Goal: Task Accomplishment & Management: Use online tool/utility

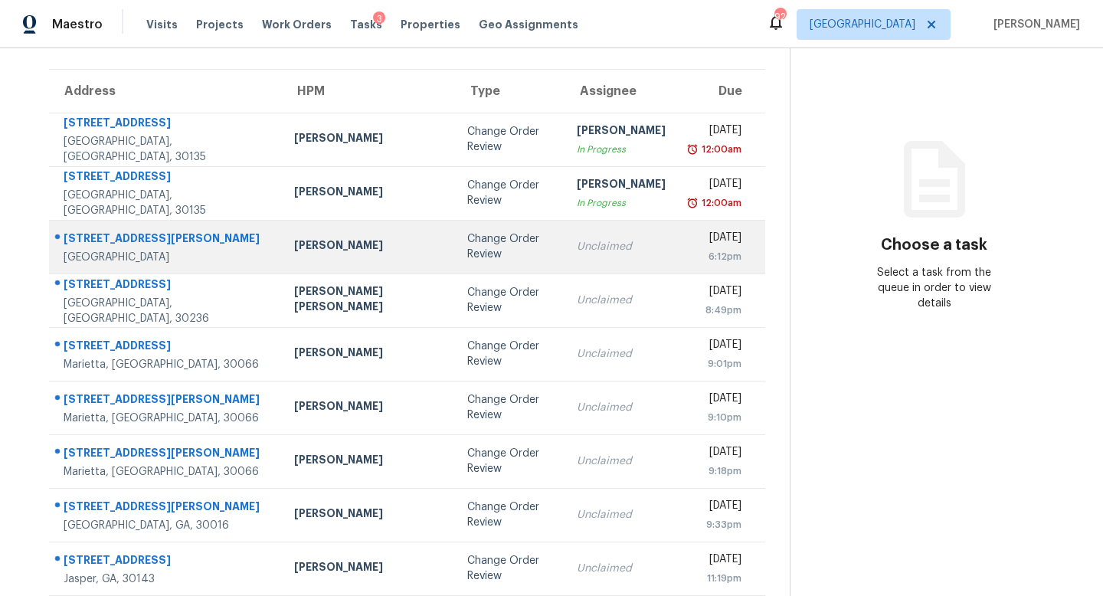
scroll to position [110, 0]
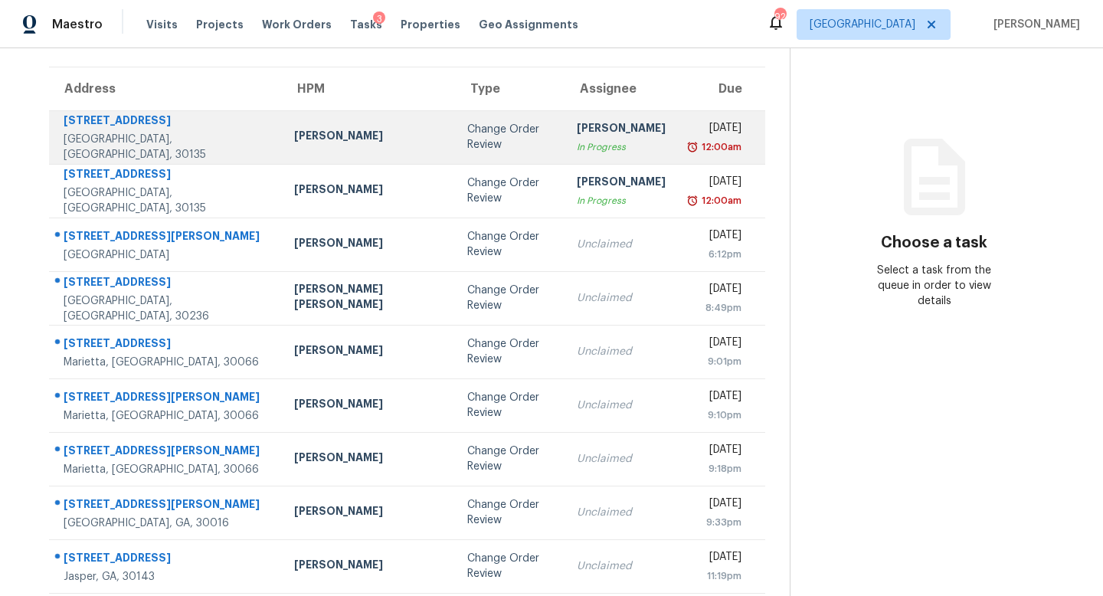
click at [577, 130] on div "[PERSON_NAME]" at bounding box center [621, 129] width 89 height 19
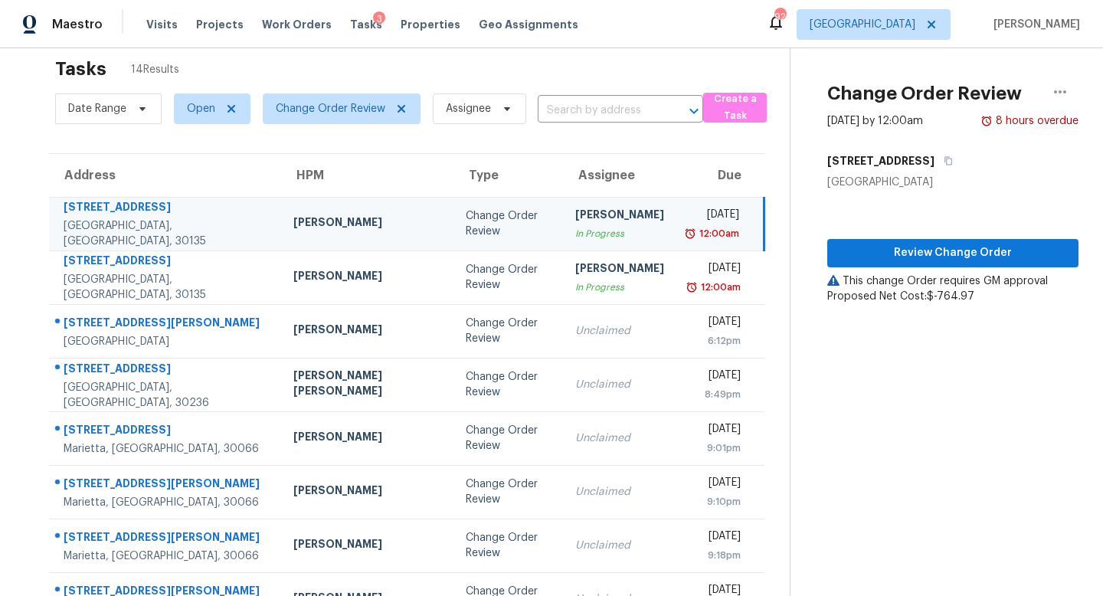
scroll to position [0, 0]
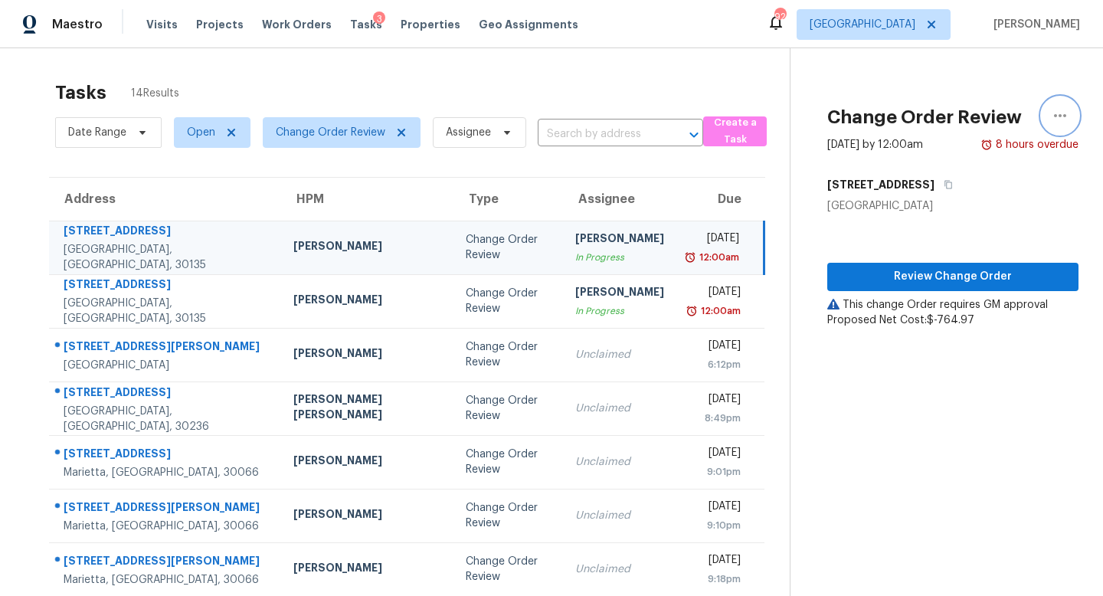
click at [1061, 119] on icon "button" at bounding box center [1060, 115] width 18 height 18
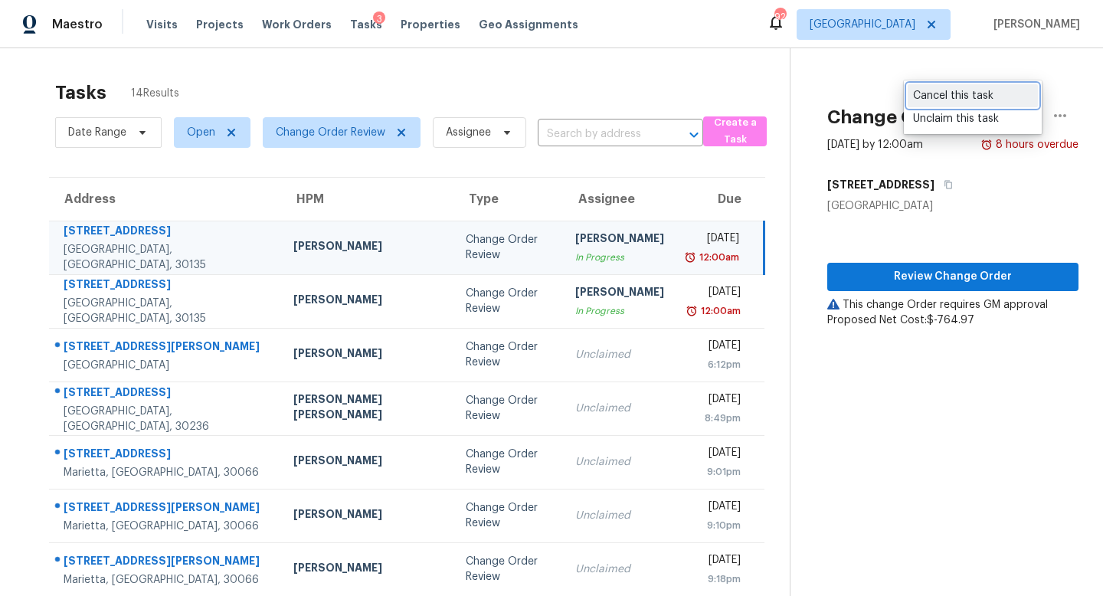
click at [972, 100] on div "Cancel this task" at bounding box center [972, 95] width 119 height 15
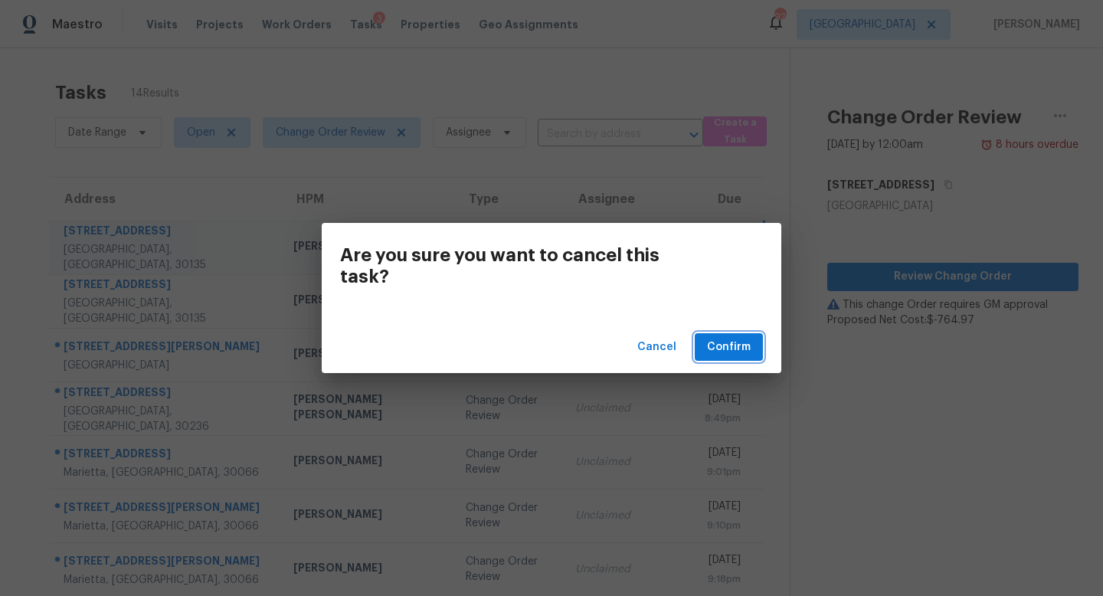
click at [723, 358] on button "Confirm" at bounding box center [729, 347] width 68 height 28
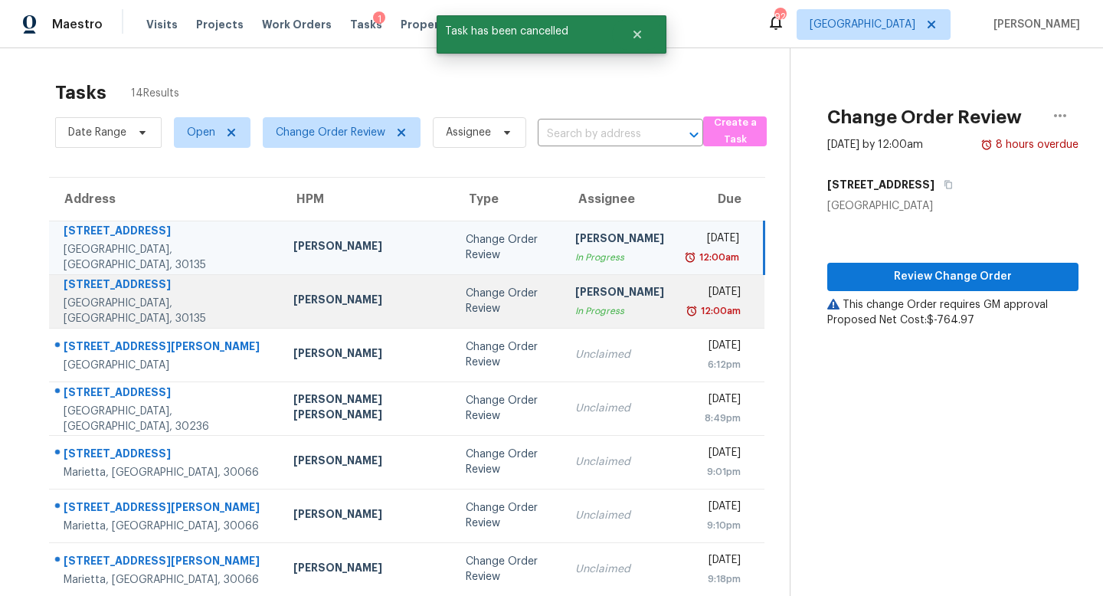
click at [600, 300] on td "Cynthia Herriott In Progress" at bounding box center [619, 301] width 113 height 54
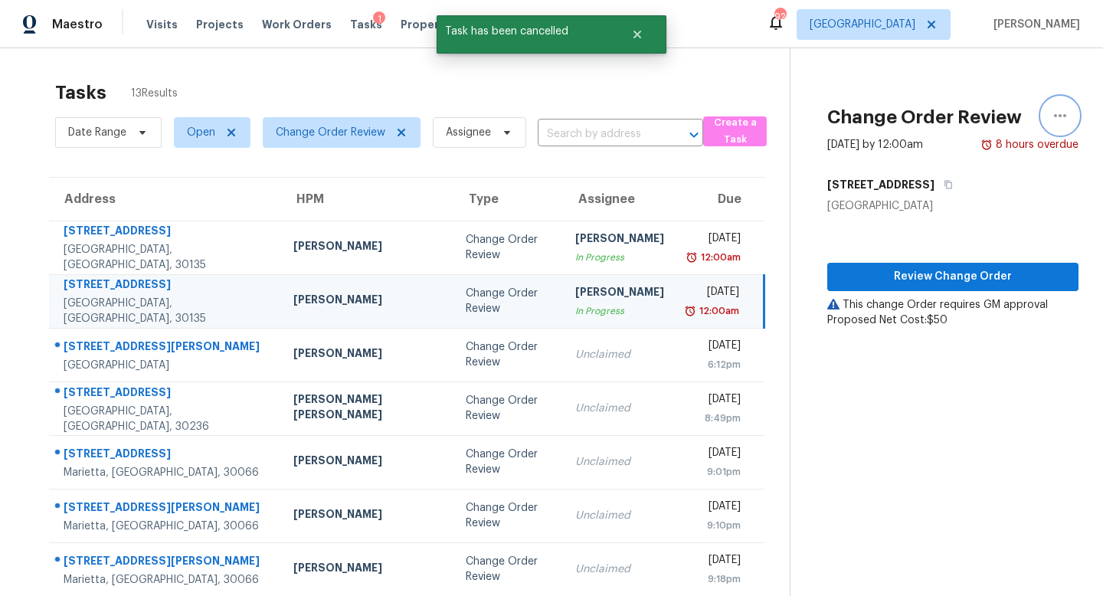
click at [1058, 118] on icon "button" at bounding box center [1060, 115] width 18 height 18
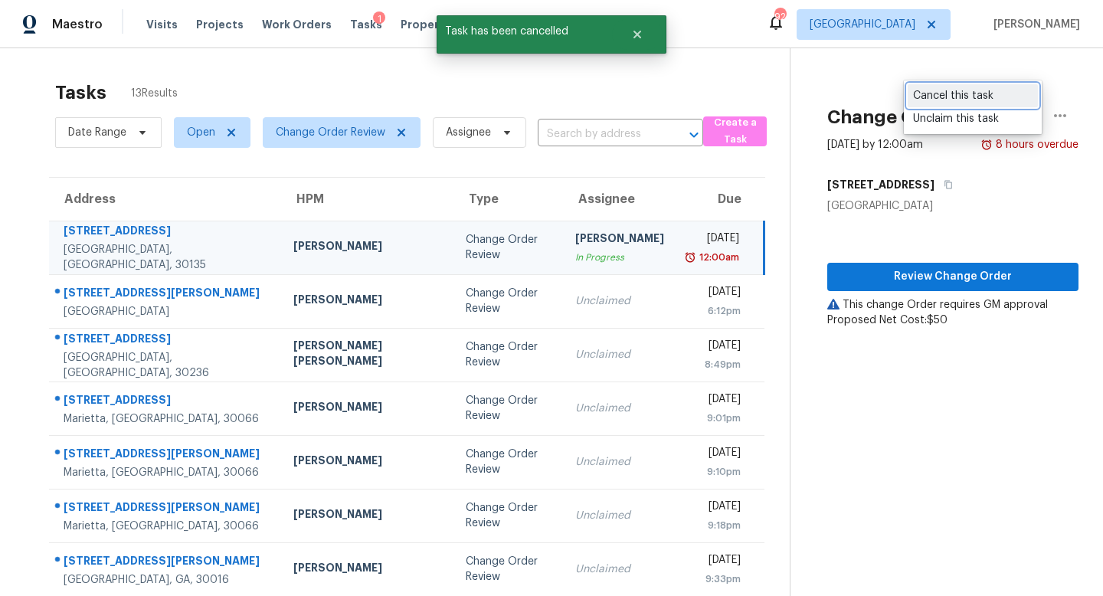
click at [932, 101] on div "Cancel this task" at bounding box center [972, 95] width 119 height 15
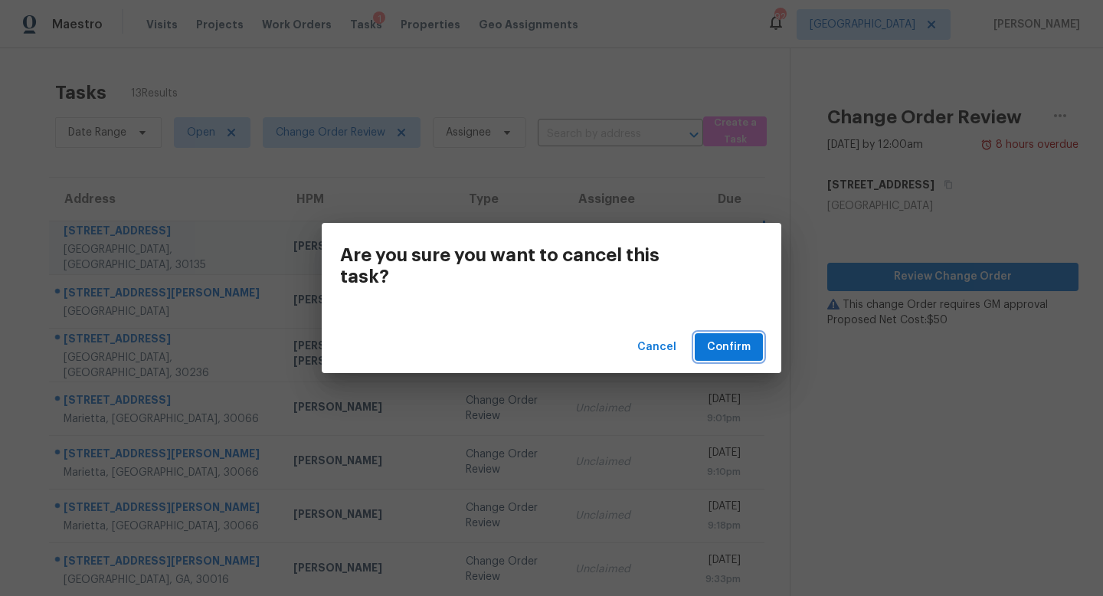
click at [731, 342] on span "Confirm" at bounding box center [729, 347] width 44 height 19
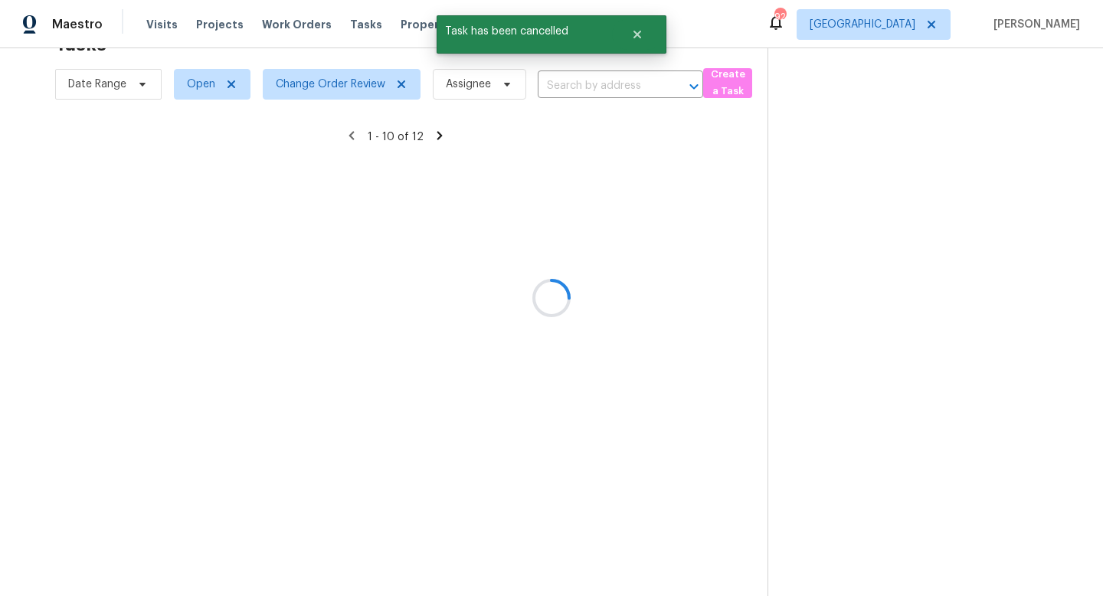
scroll to position [201, 0]
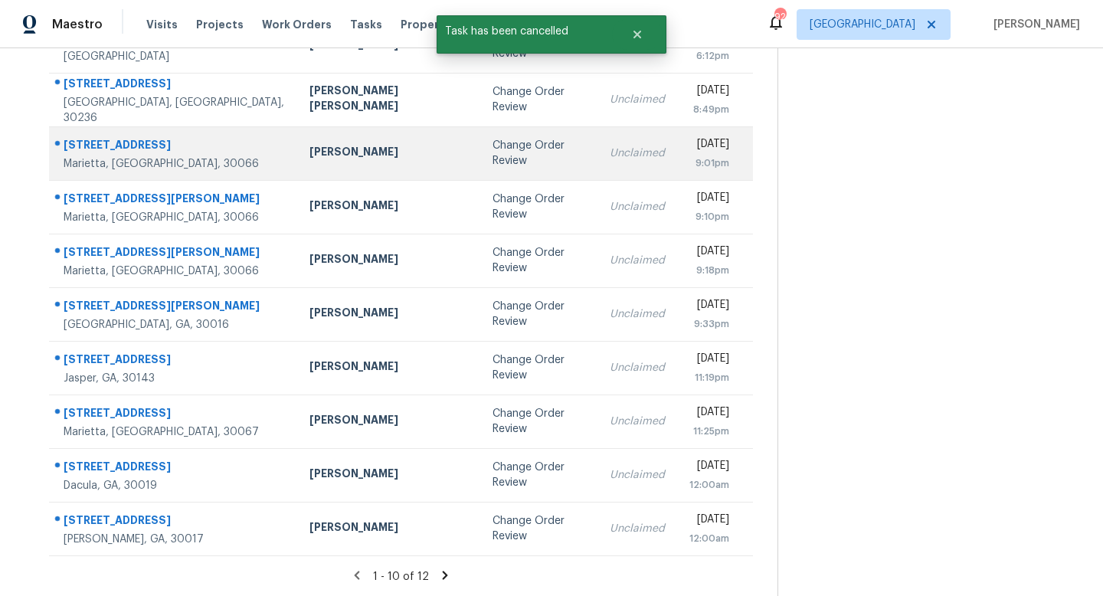
click at [597, 167] on td "Unclaimed" at bounding box center [637, 153] width 80 height 54
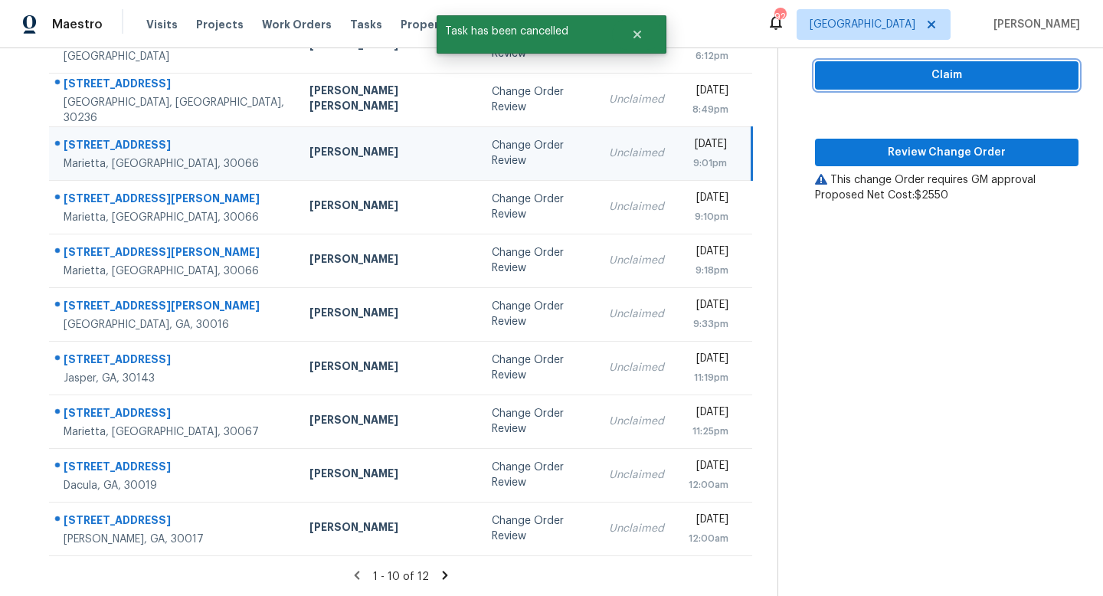
click at [944, 66] on span "Claim" at bounding box center [946, 75] width 239 height 19
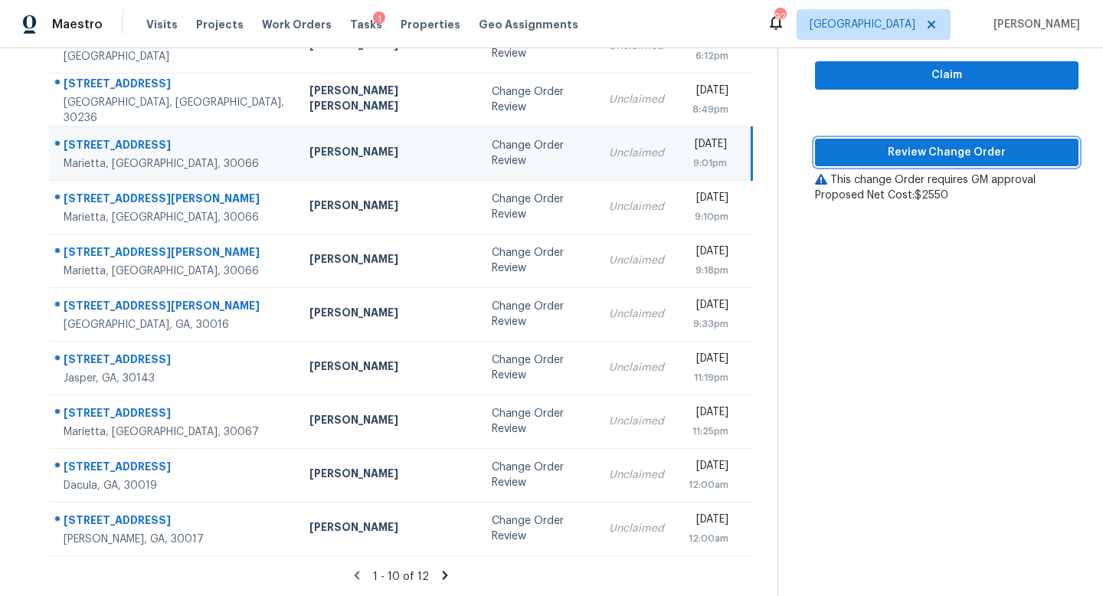
click at [915, 149] on span "Review Change Order" at bounding box center [946, 152] width 239 height 19
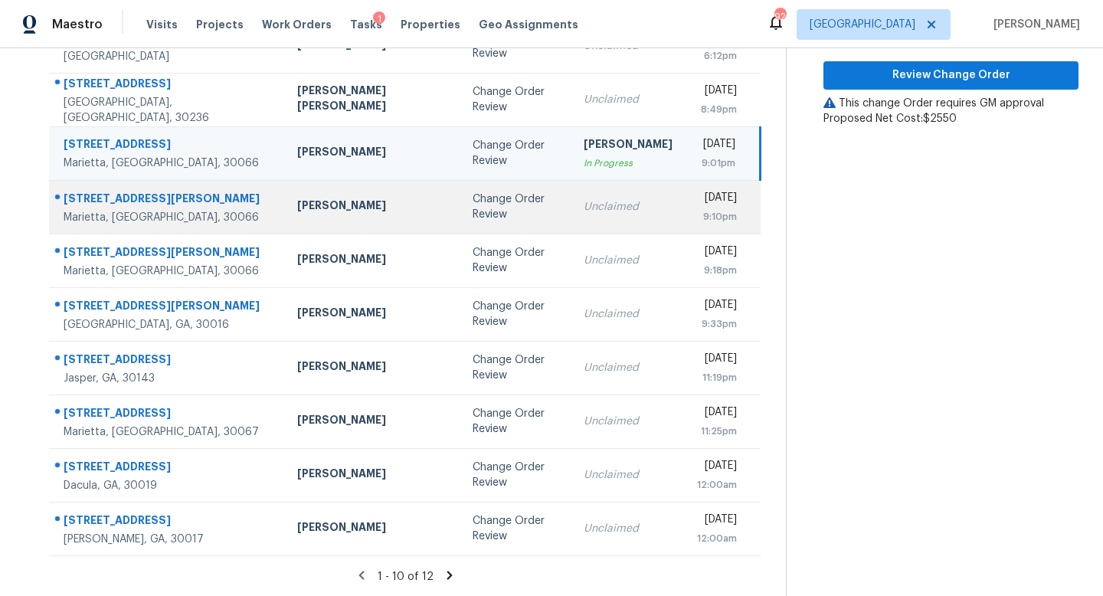
click at [571, 229] on td "Unclaimed" at bounding box center [627, 207] width 113 height 54
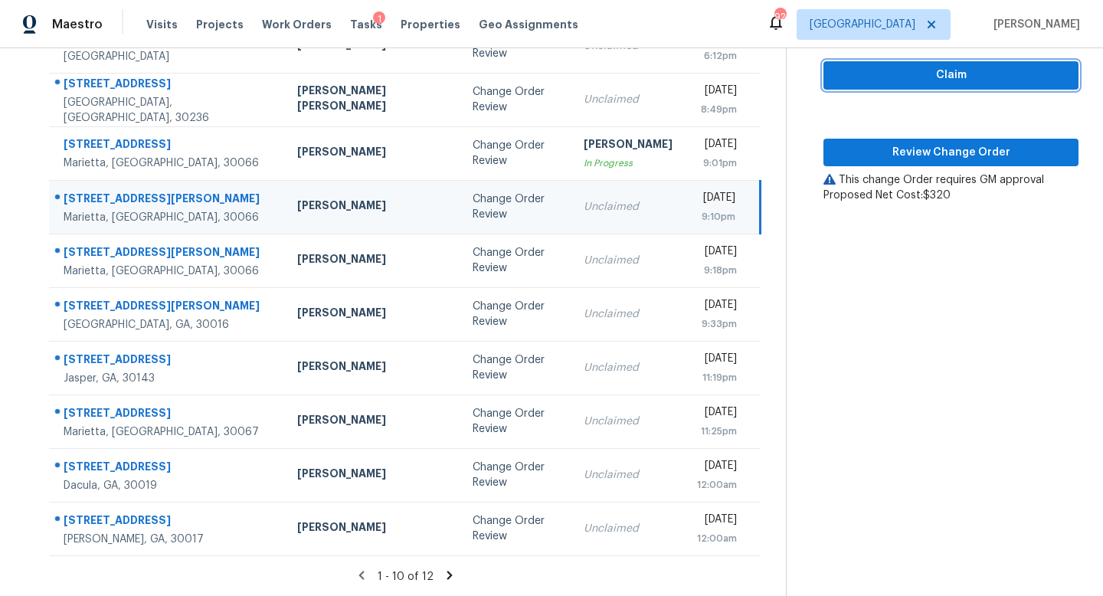
click at [885, 84] on button "Claim" at bounding box center [950, 75] width 255 height 28
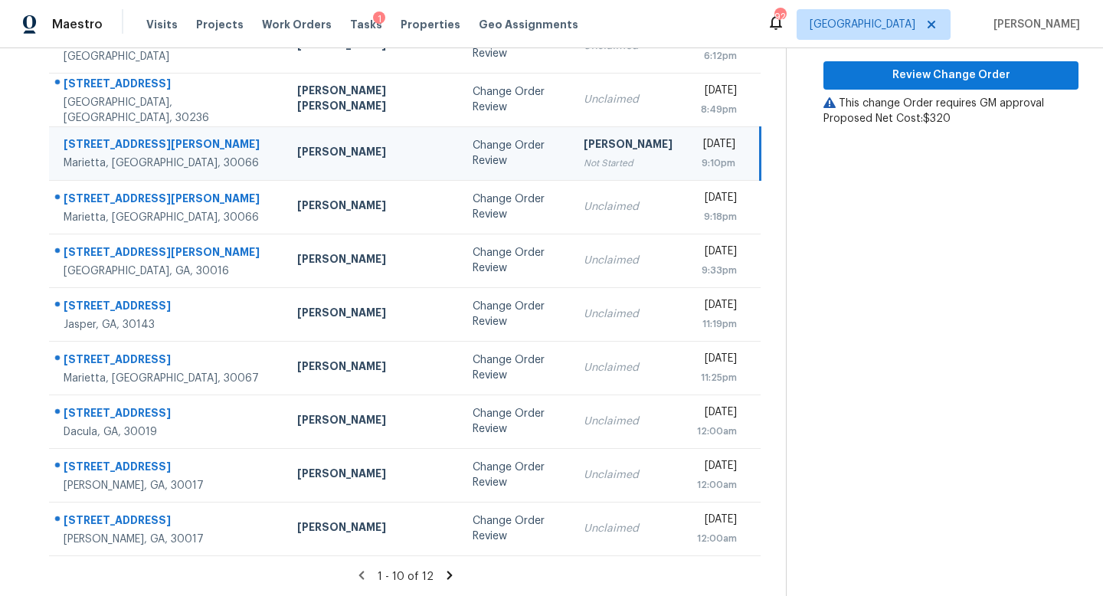
click at [908, 152] on section "Change Order Review Sep 23rd 2025 by 9:10pm 4108 Christacy Way Marietta, GA 300…" at bounding box center [932, 222] width 293 height 750
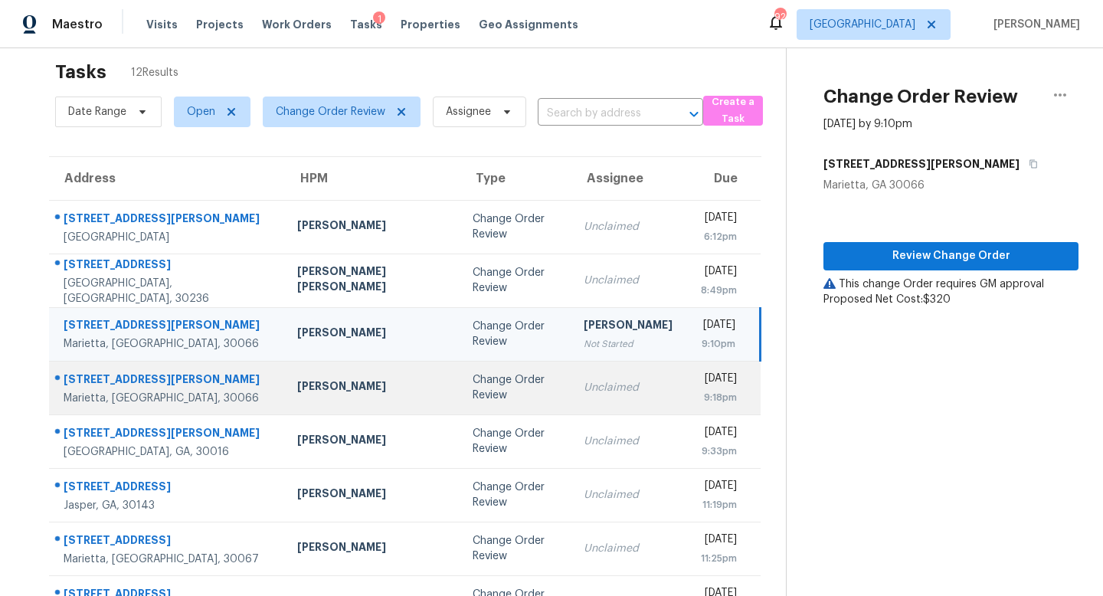
scroll to position [18, 0]
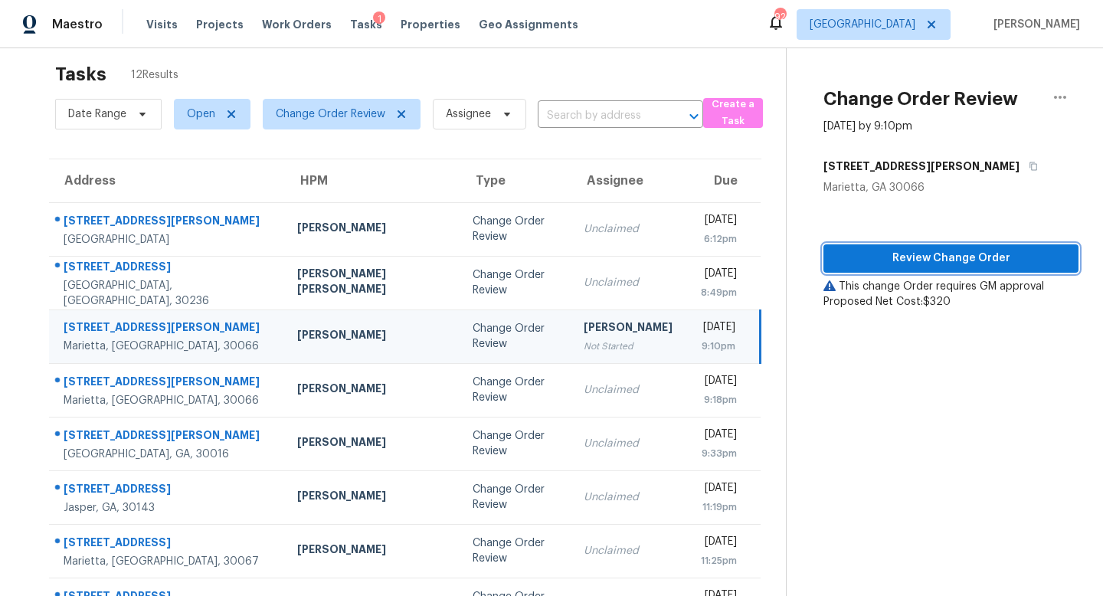
click at [928, 253] on span "Review Change Order" at bounding box center [951, 258] width 231 height 19
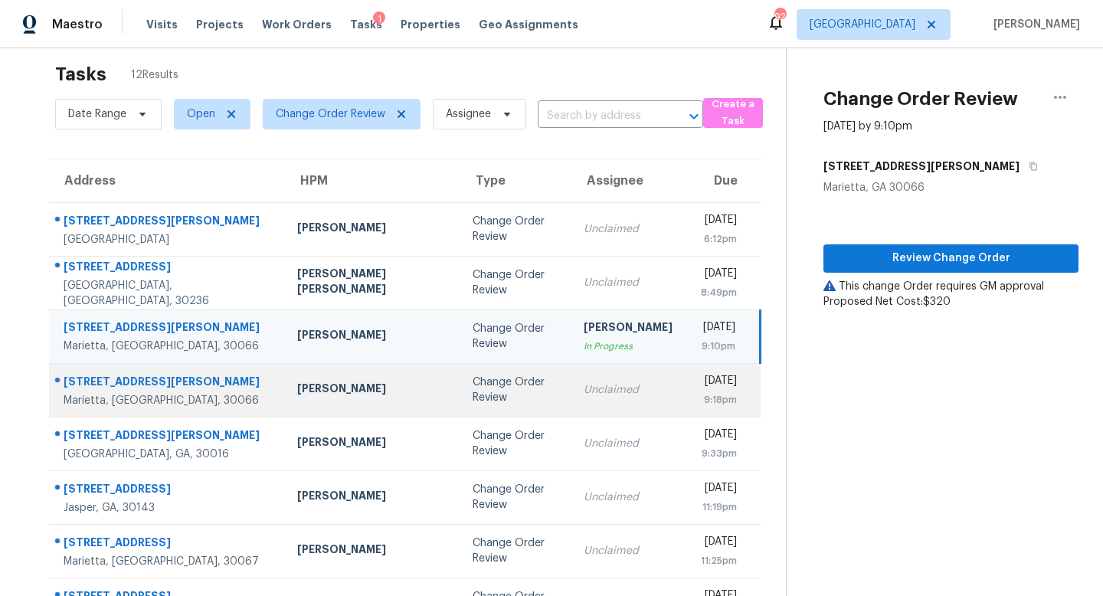
click at [480, 388] on div "Change Order Review" at bounding box center [516, 390] width 87 height 31
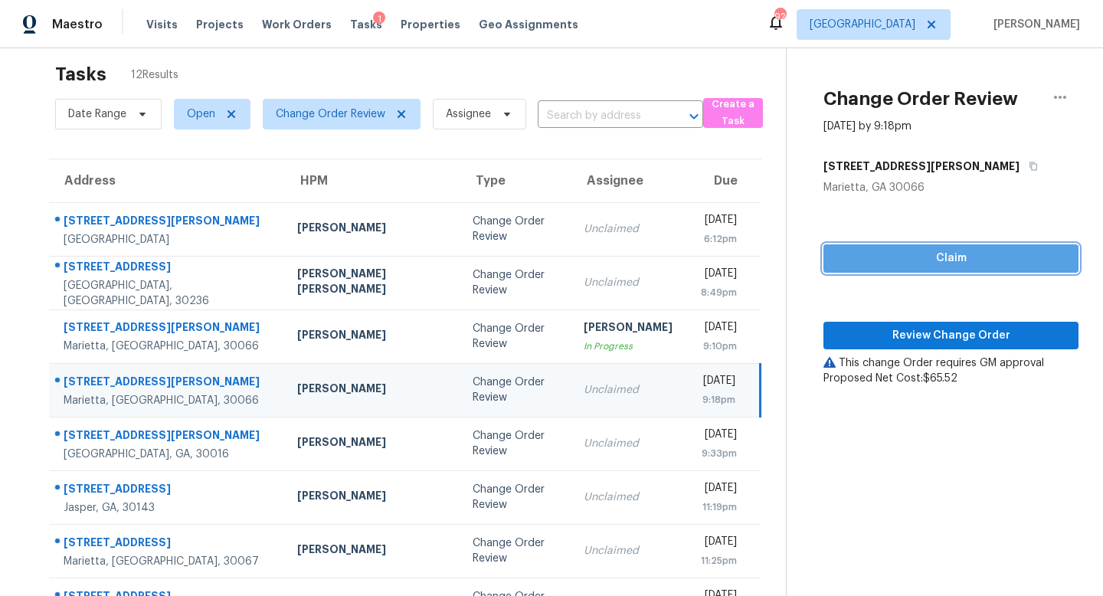
click at [913, 260] on span "Claim" at bounding box center [951, 258] width 231 height 19
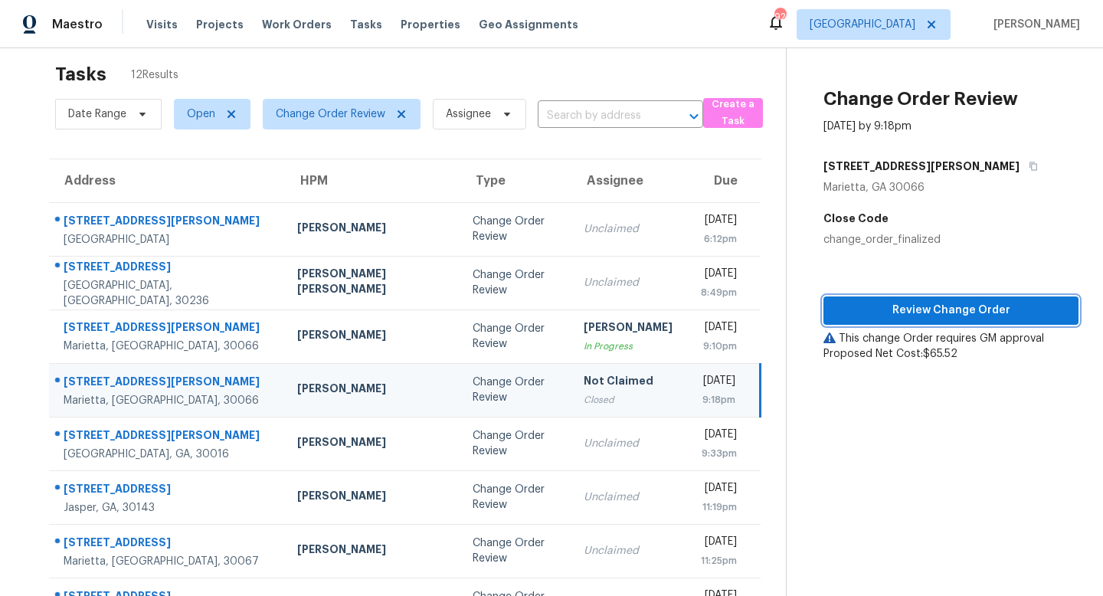
click at [919, 310] on span "Review Change Order" at bounding box center [951, 310] width 231 height 19
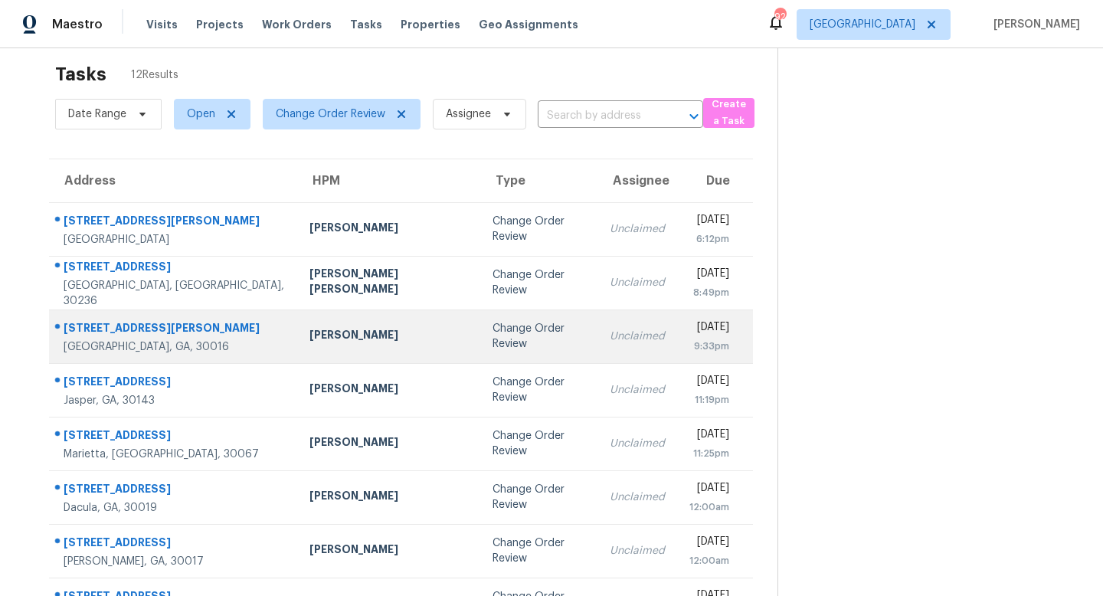
click at [480, 345] on td "Change Order Review" at bounding box center [538, 336] width 117 height 54
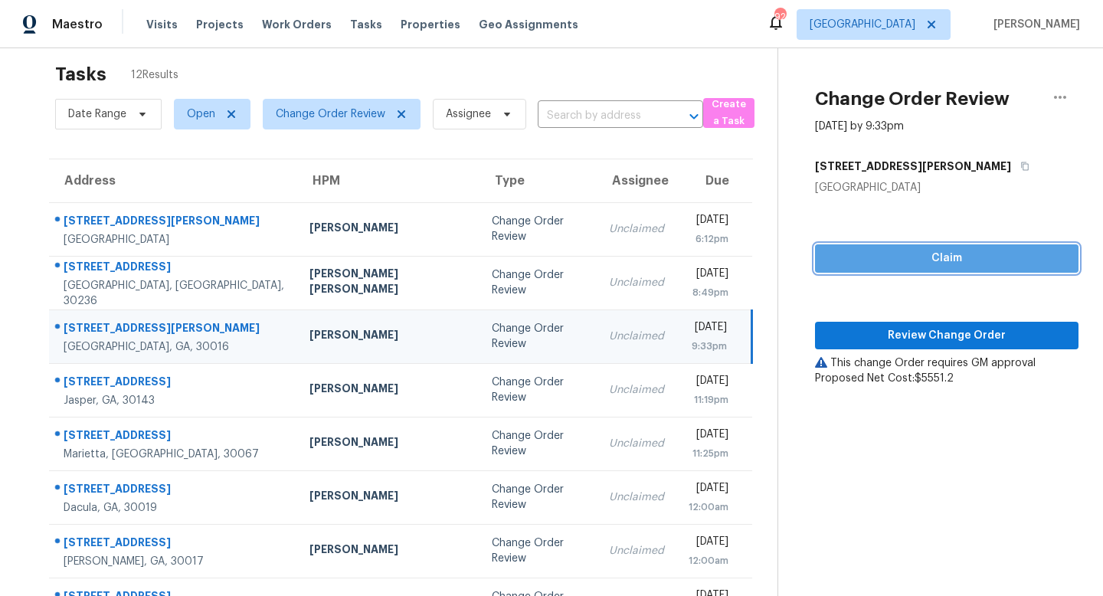
click at [928, 259] on span "Claim" at bounding box center [946, 258] width 239 height 19
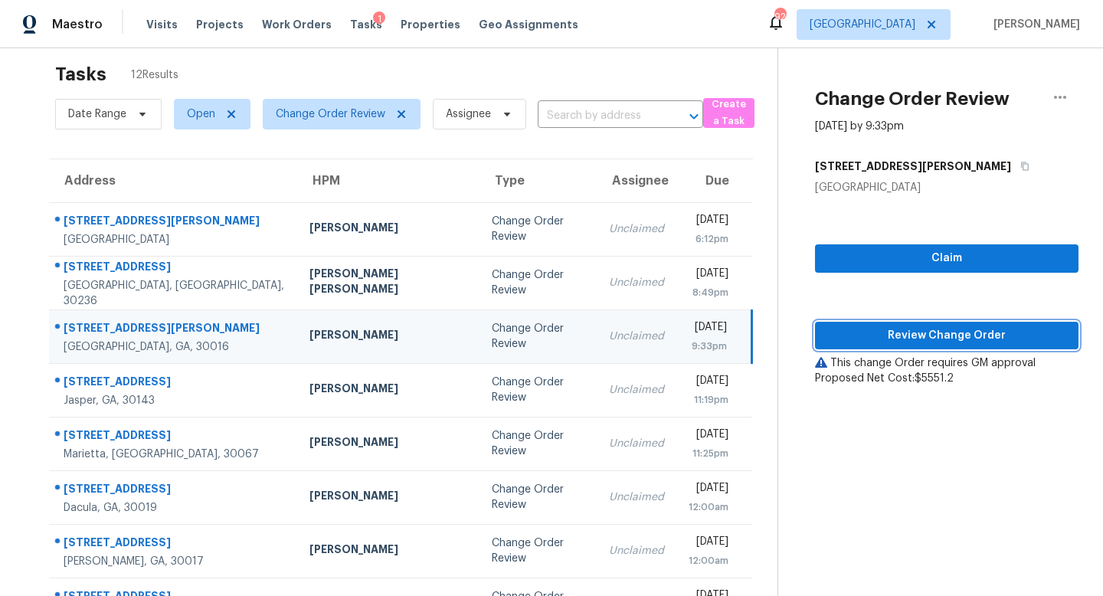
click at [931, 332] on span "Review Change Order" at bounding box center [946, 335] width 239 height 19
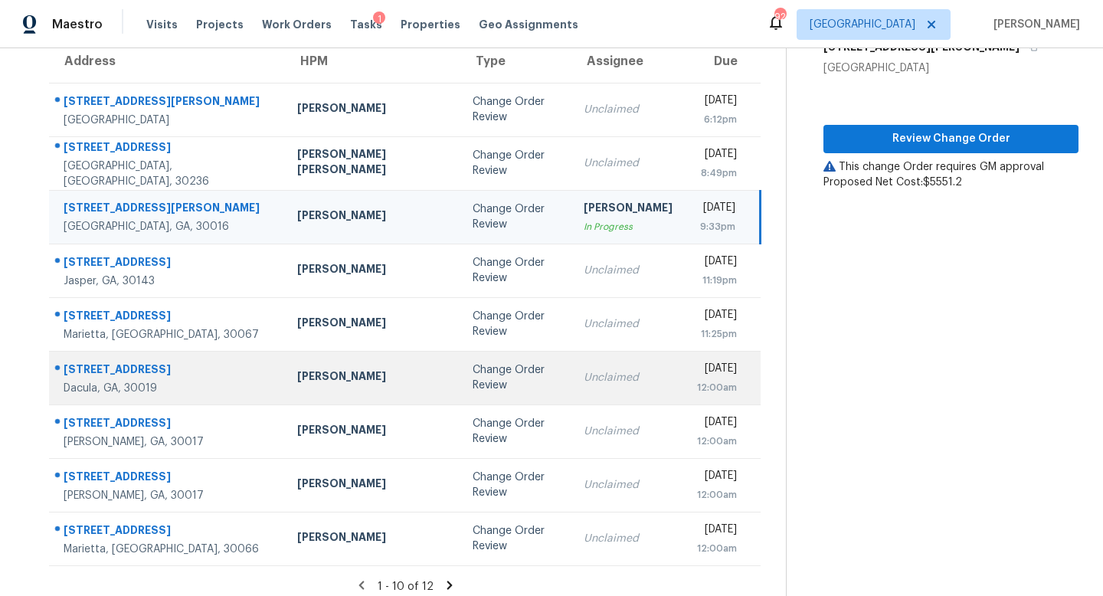
scroll to position [148, 0]
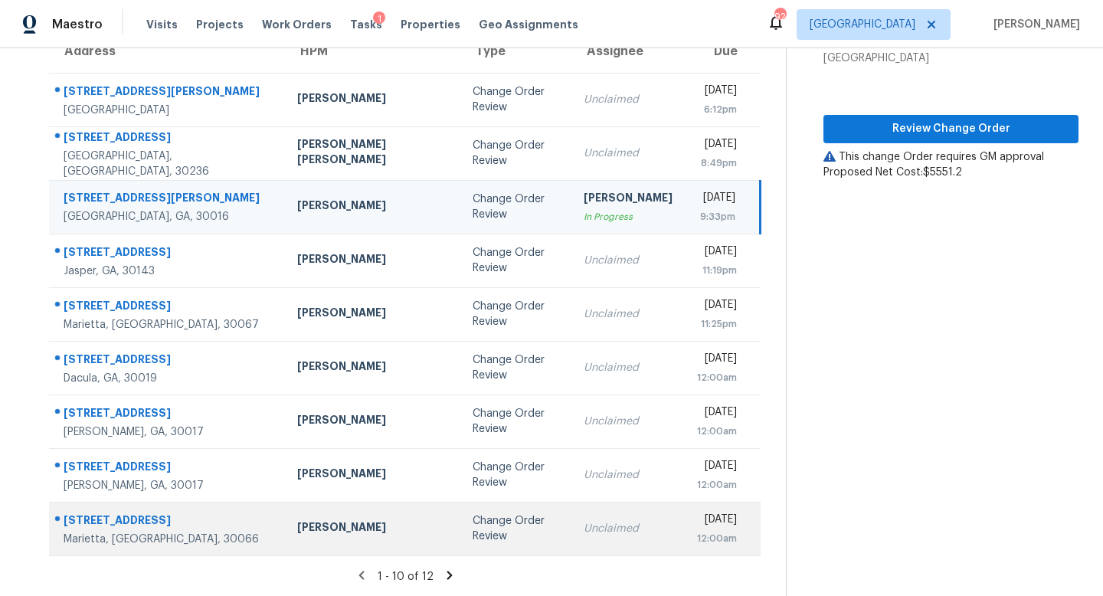
click at [584, 528] on div "Unclaimed" at bounding box center [628, 528] width 89 height 15
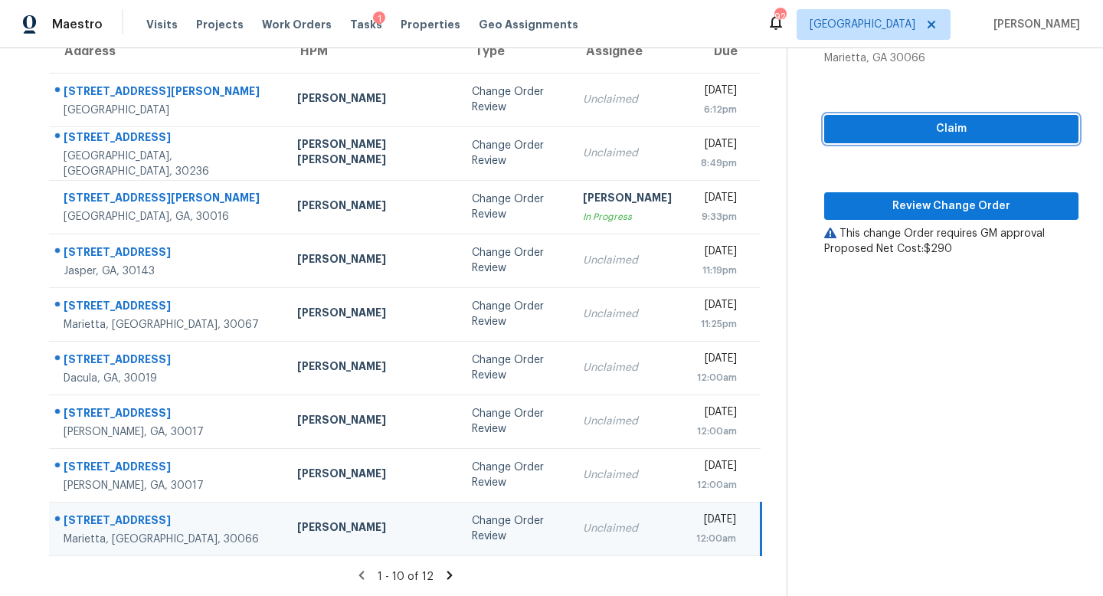
click at [922, 129] on span "Claim" at bounding box center [951, 128] width 230 height 19
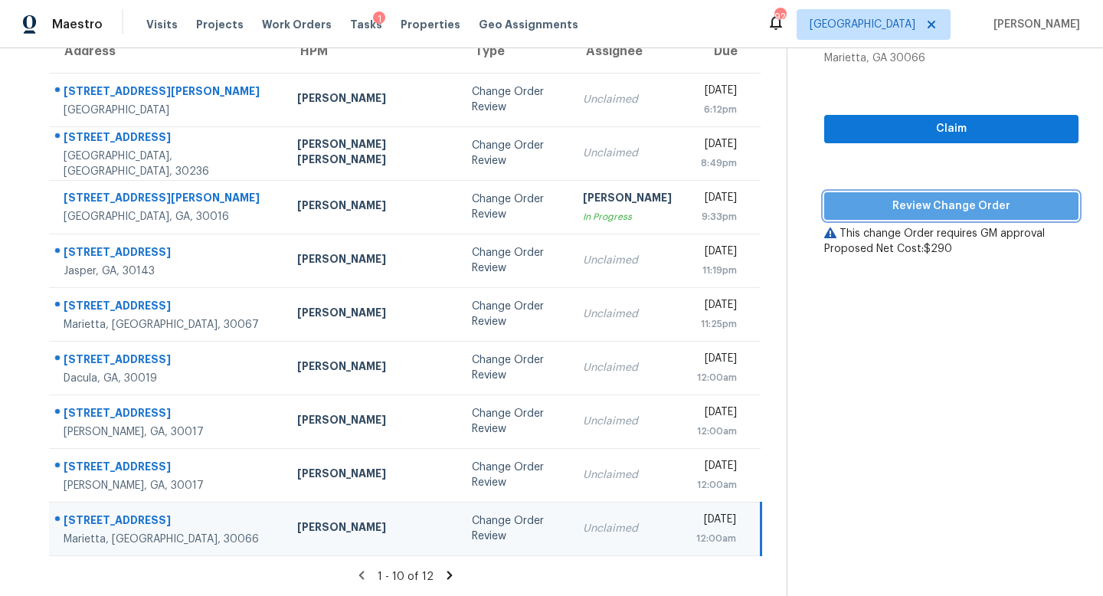
click at [926, 210] on span "Review Change Order" at bounding box center [951, 206] width 230 height 19
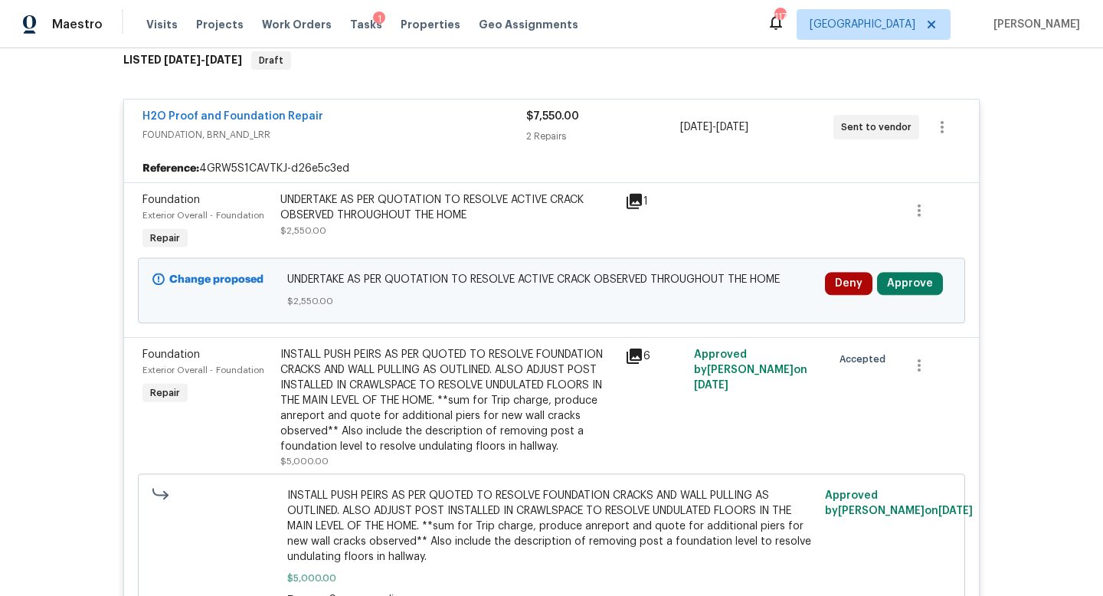
scroll to position [258, 0]
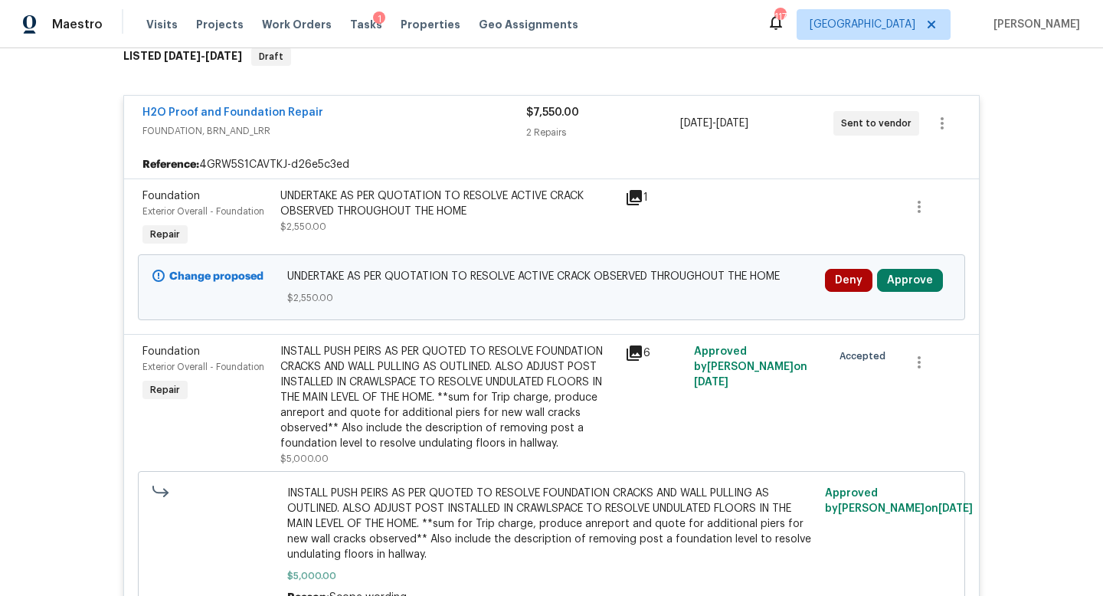
click at [906, 268] on div "Deny Approve" at bounding box center [887, 287] width 135 height 46
click at [905, 279] on button "Approve" at bounding box center [910, 280] width 66 height 23
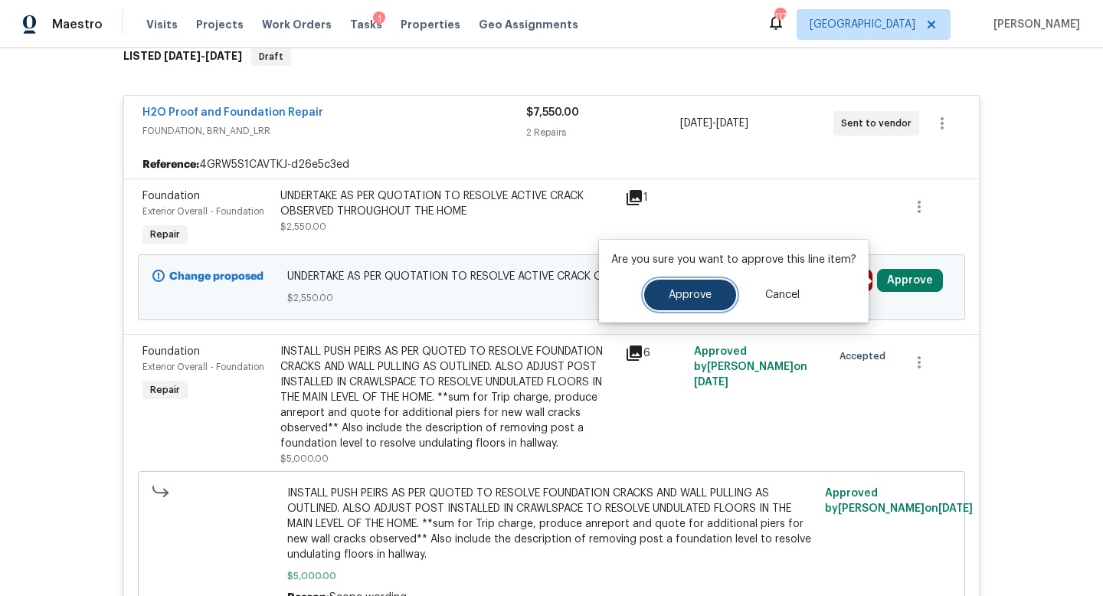
click at [713, 295] on button "Approve" at bounding box center [690, 295] width 92 height 31
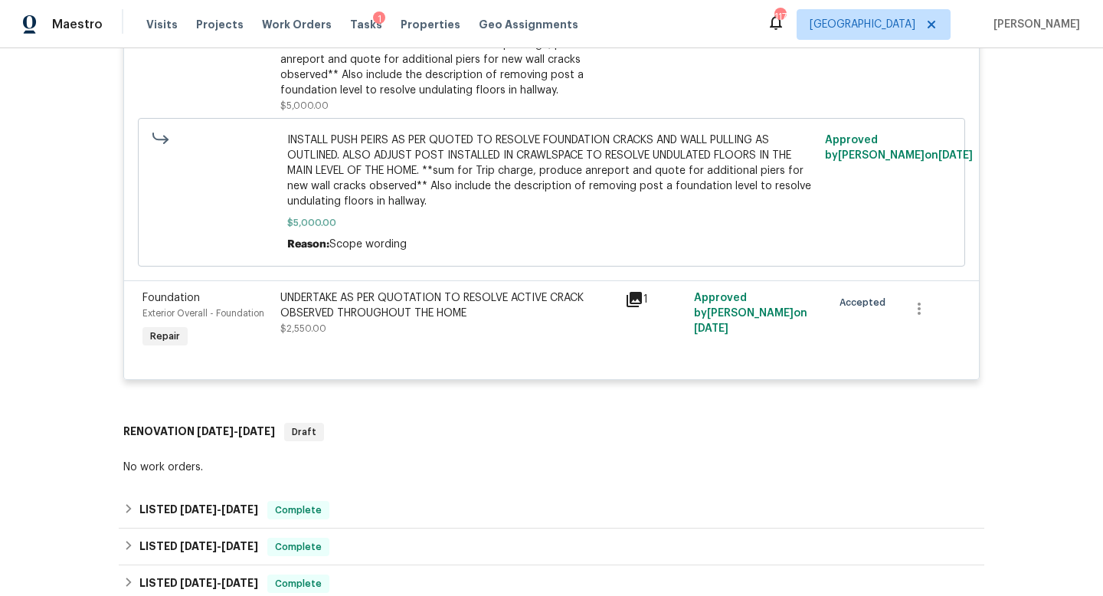
scroll to position [0, 0]
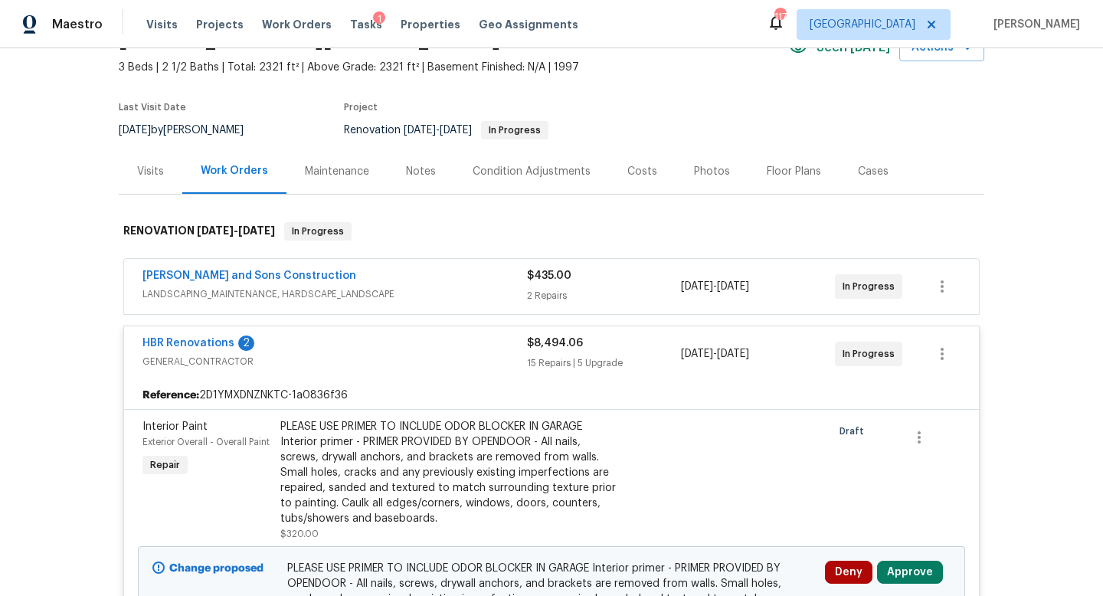
scroll to position [333, 0]
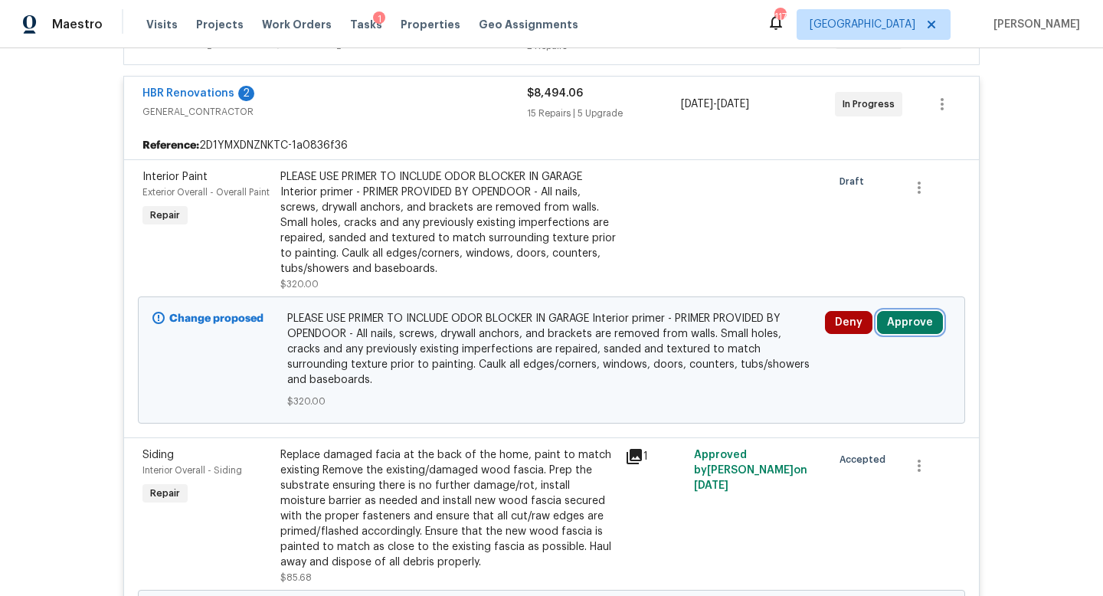
click at [908, 321] on button "Approve" at bounding box center [910, 322] width 66 height 23
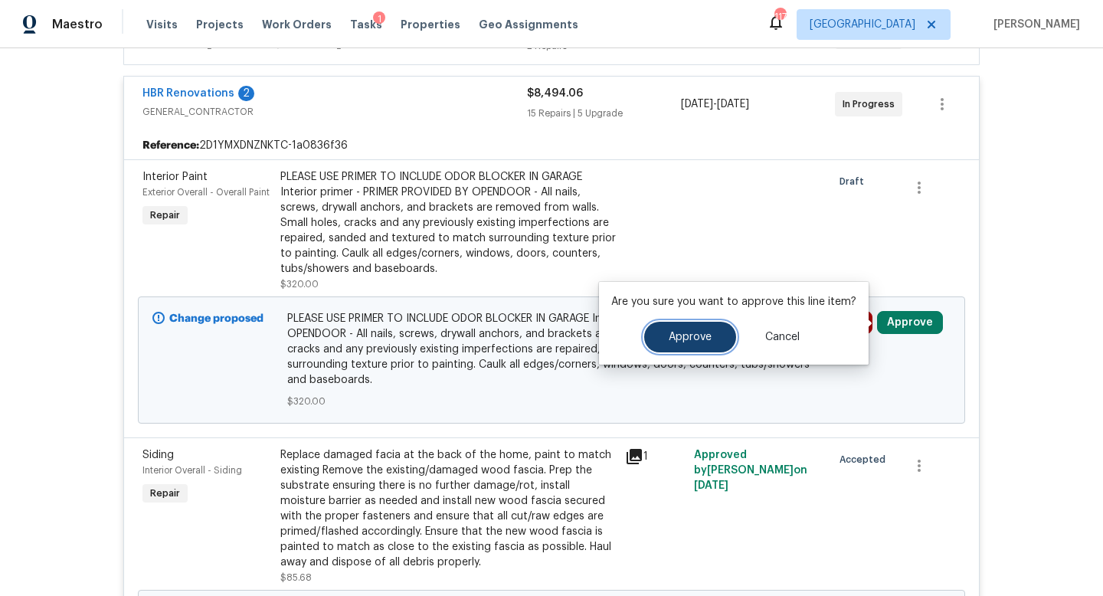
click at [691, 326] on button "Approve" at bounding box center [690, 337] width 92 height 31
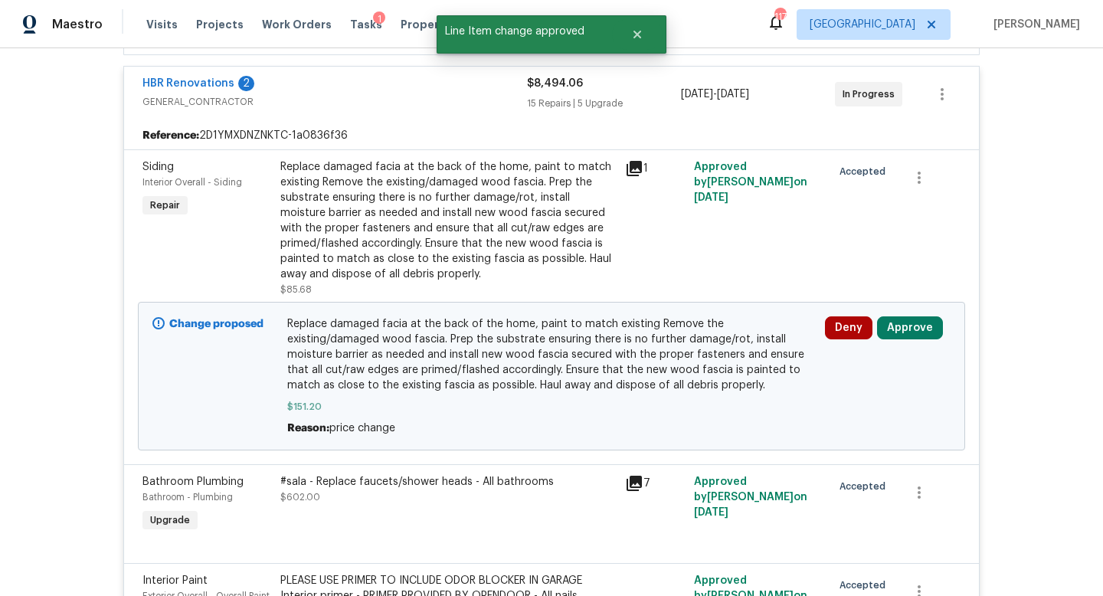
scroll to position [358, 0]
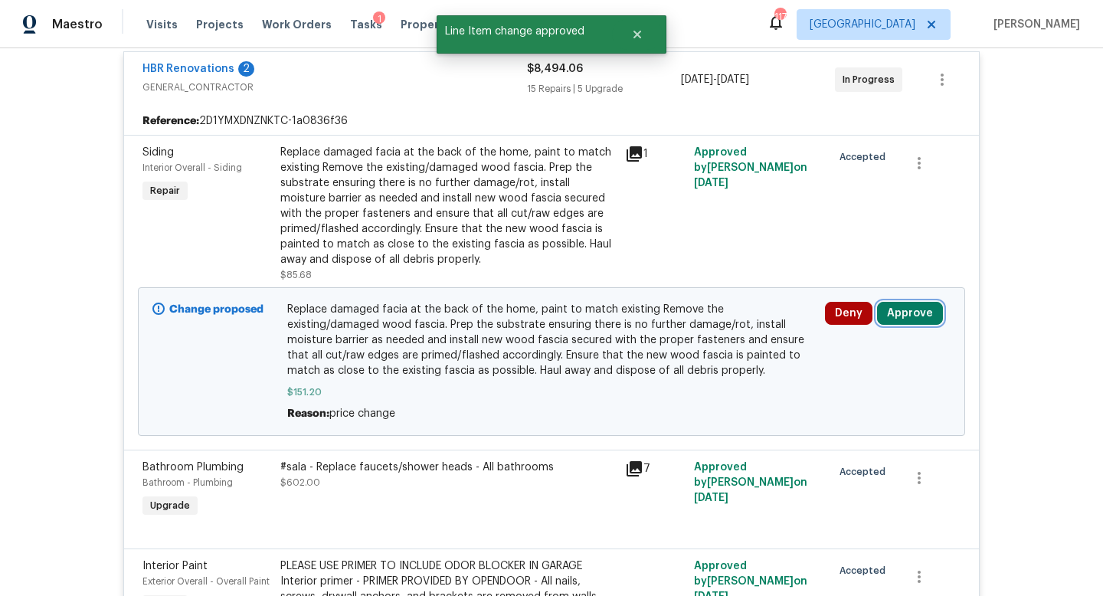
click at [897, 316] on button "Approve" at bounding box center [910, 313] width 66 height 23
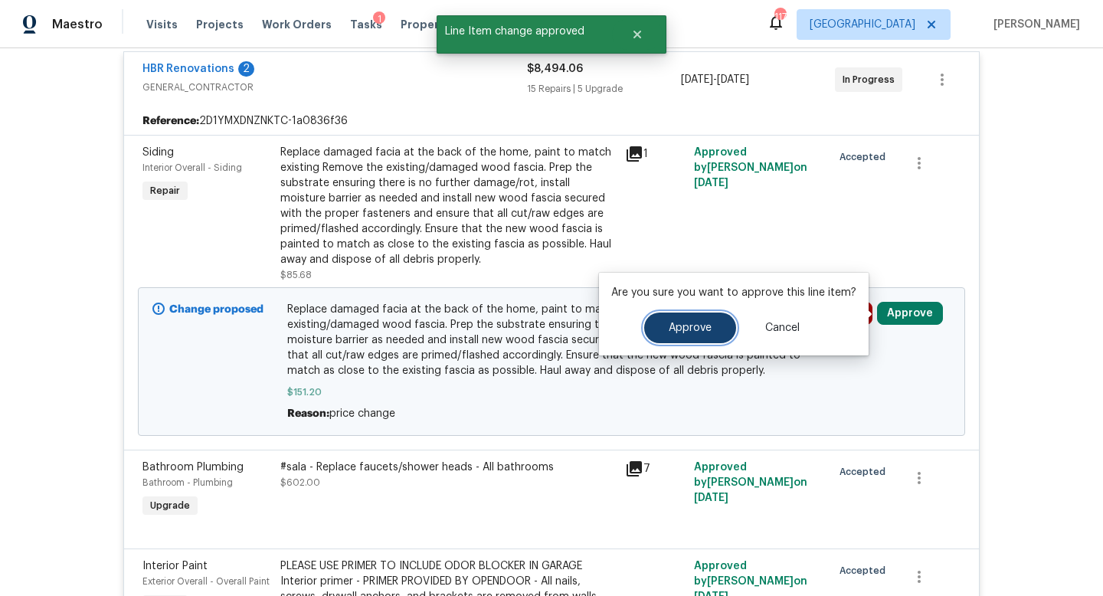
click at [679, 332] on span "Approve" at bounding box center [690, 327] width 43 height 11
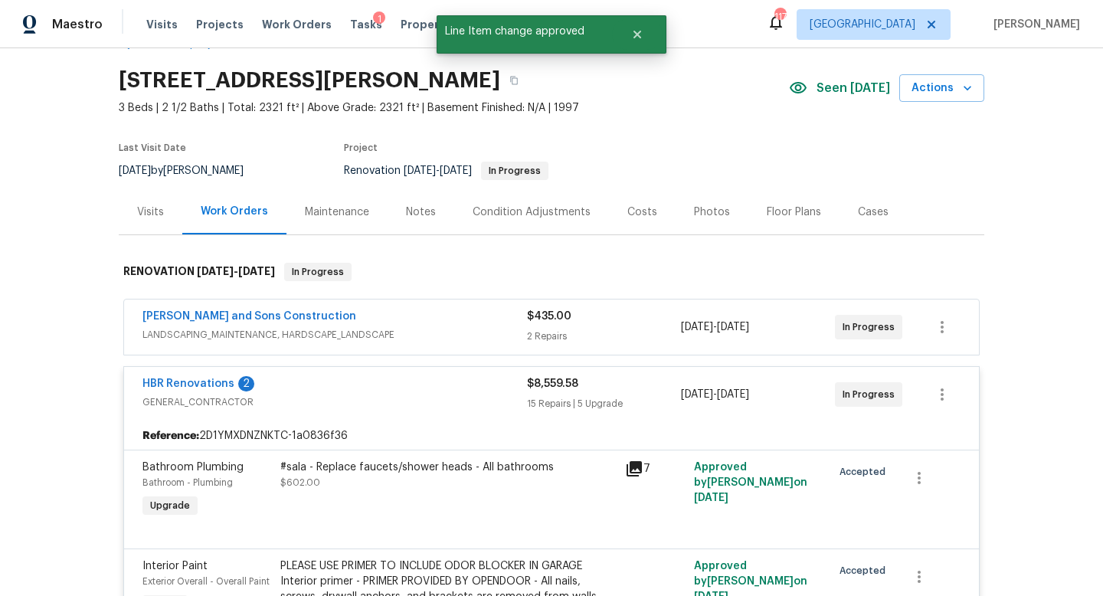
scroll to position [0, 0]
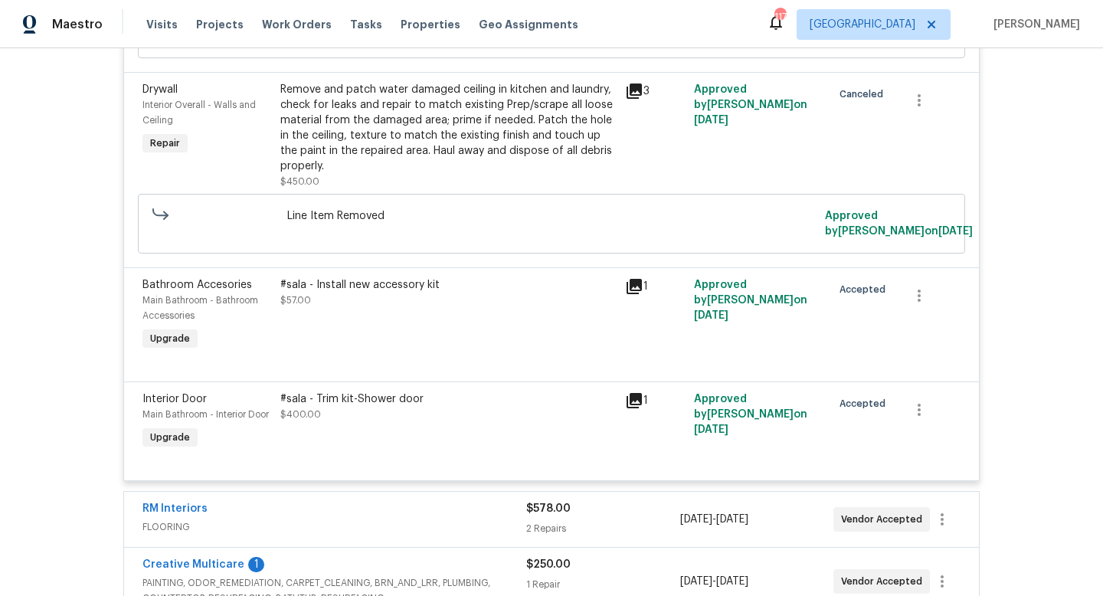
scroll to position [3531, 0]
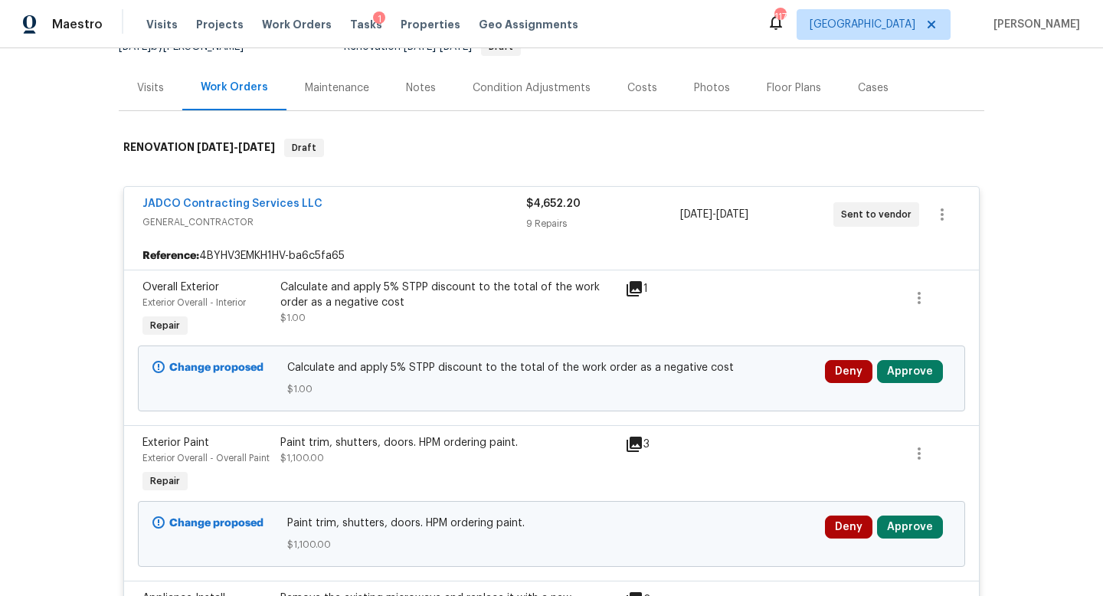
scroll to position [306, 0]
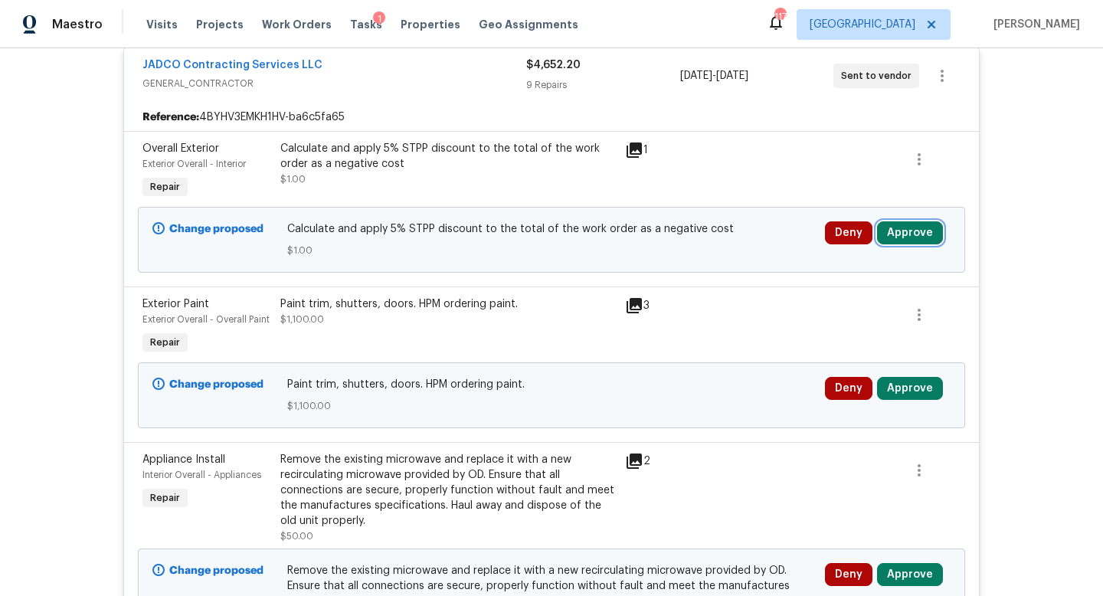
click at [912, 227] on button "Approve" at bounding box center [910, 232] width 66 height 23
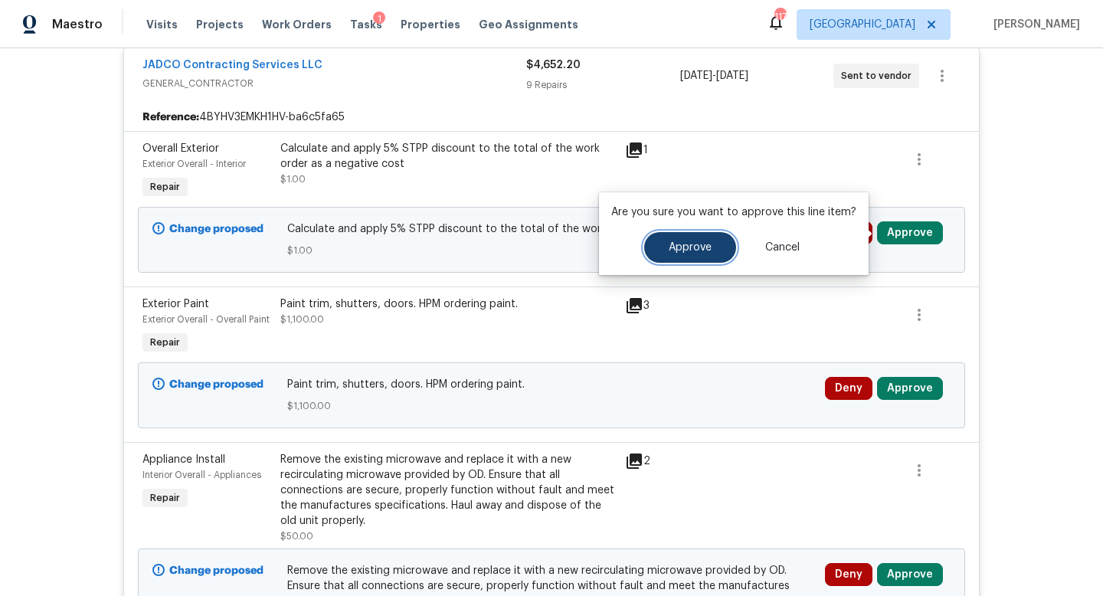
click at [724, 246] on button "Approve" at bounding box center [690, 247] width 92 height 31
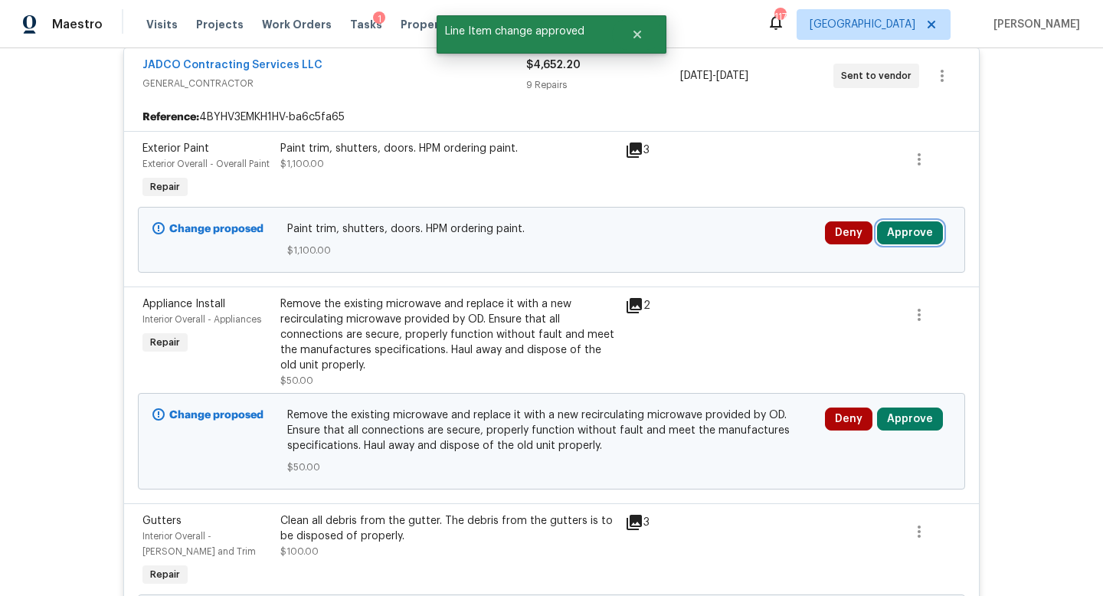
click at [906, 234] on button "Approve" at bounding box center [910, 232] width 66 height 23
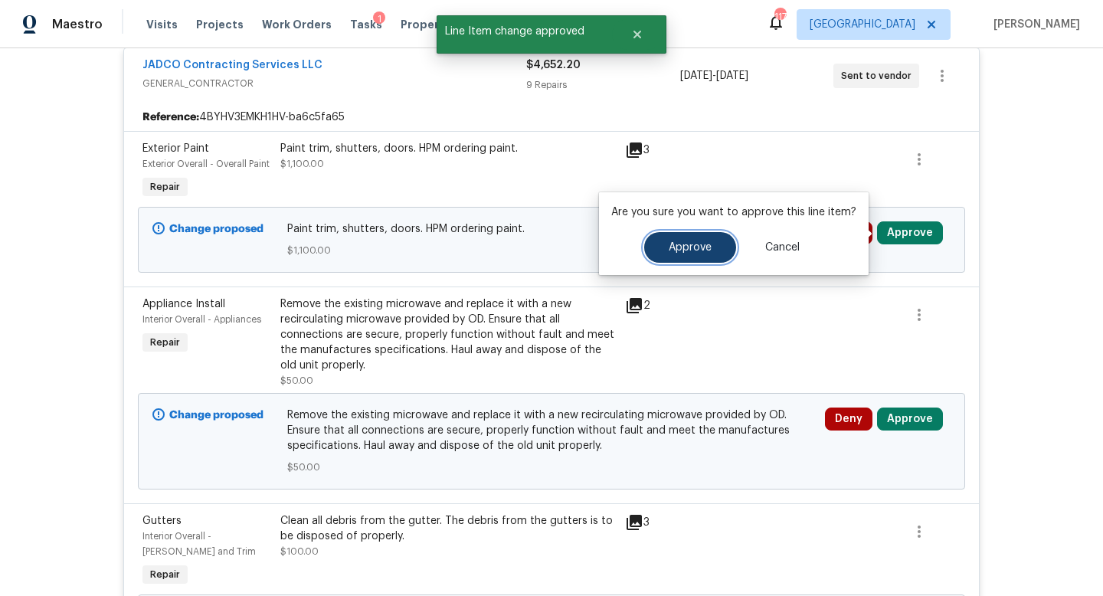
click at [713, 241] on button "Approve" at bounding box center [690, 247] width 92 height 31
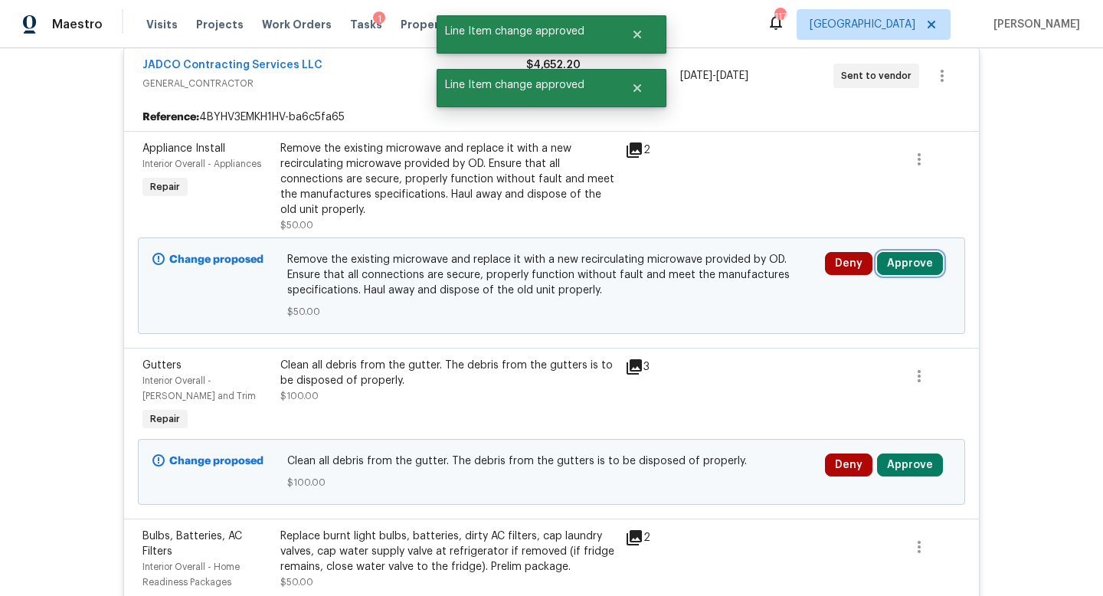
click at [887, 265] on button "Approve" at bounding box center [910, 263] width 66 height 23
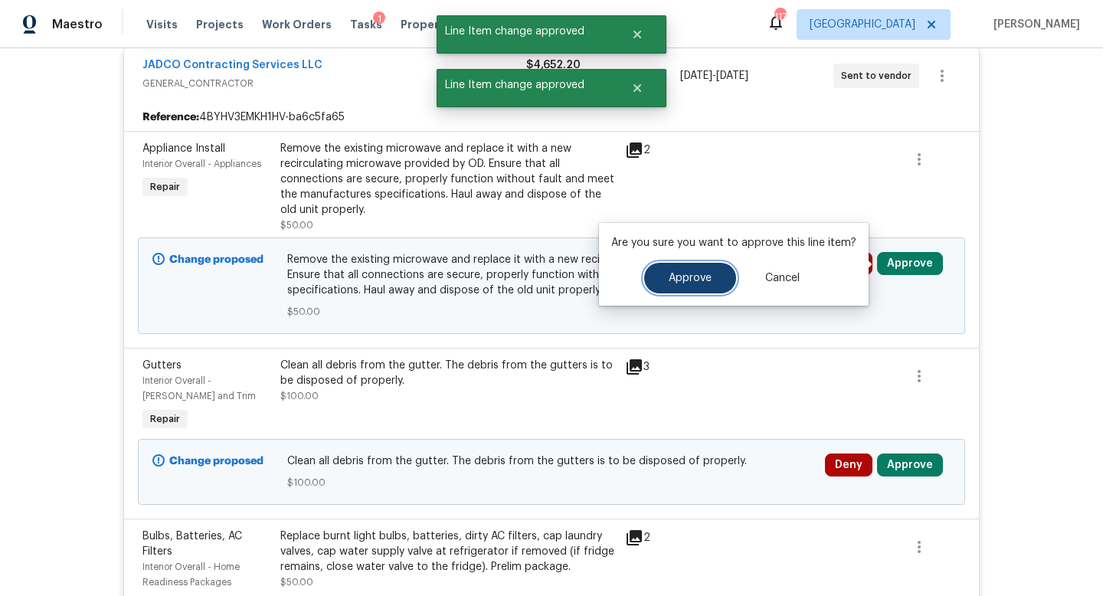
click at [689, 276] on span "Approve" at bounding box center [690, 278] width 43 height 11
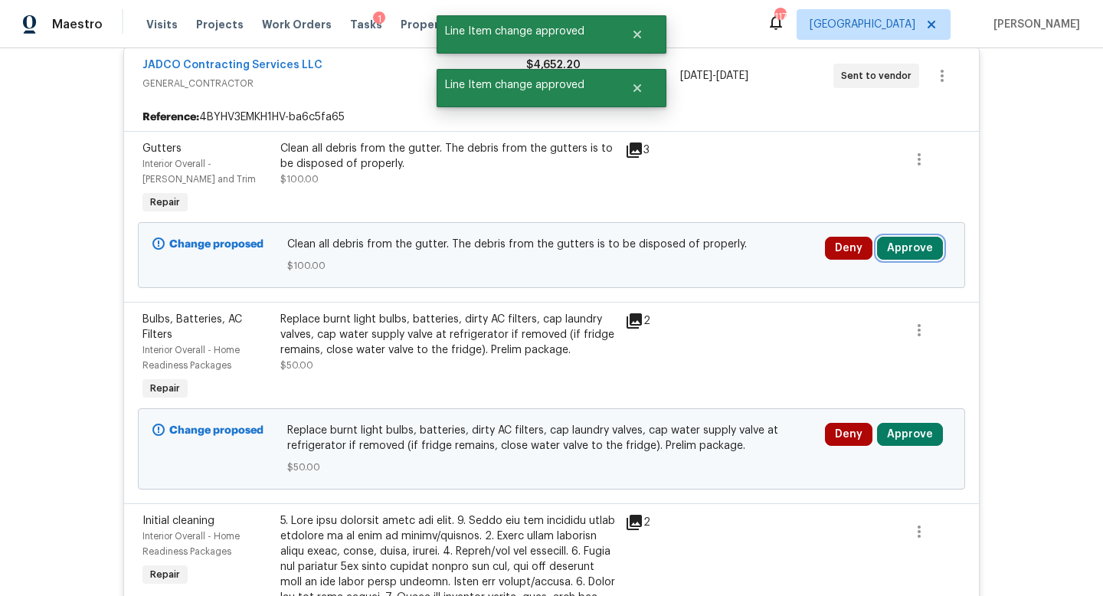
click at [897, 253] on button "Approve" at bounding box center [910, 248] width 66 height 23
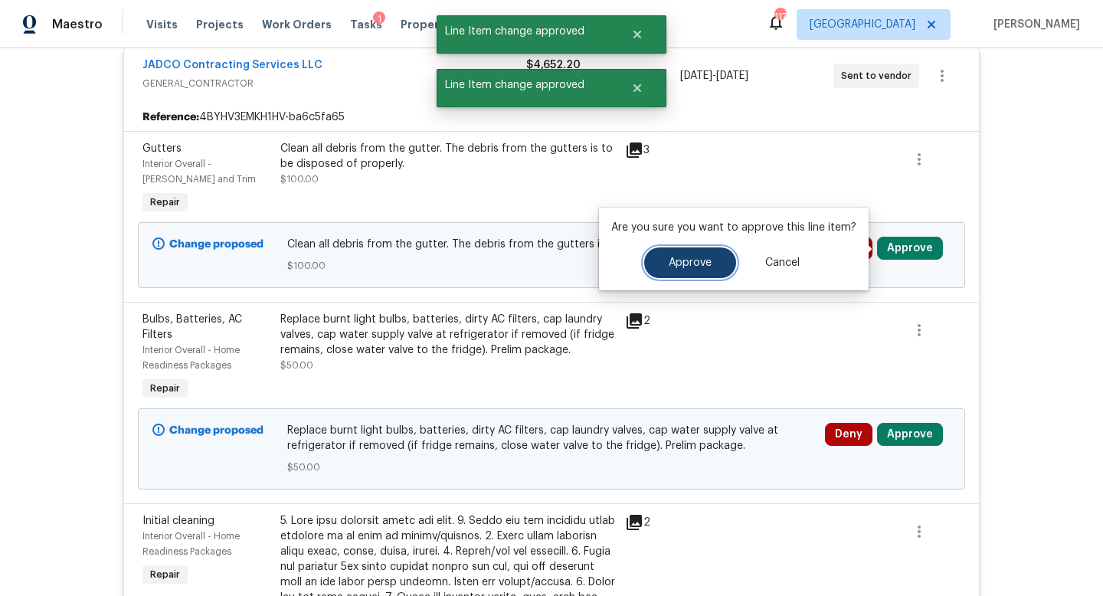
click at [726, 260] on button "Approve" at bounding box center [690, 262] width 92 height 31
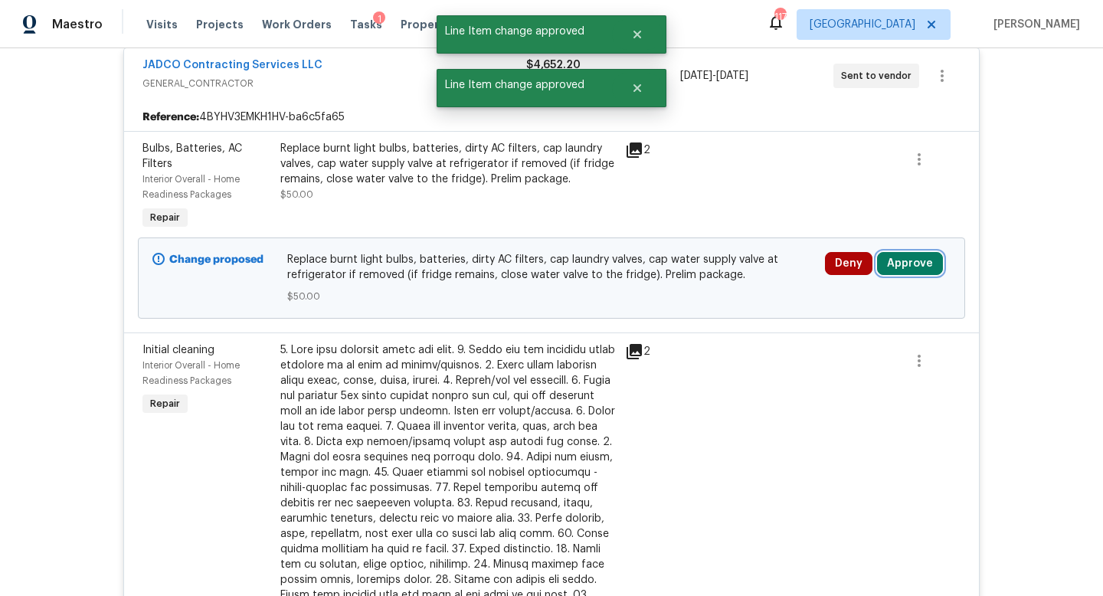
click at [894, 269] on button "Approve" at bounding box center [910, 263] width 66 height 23
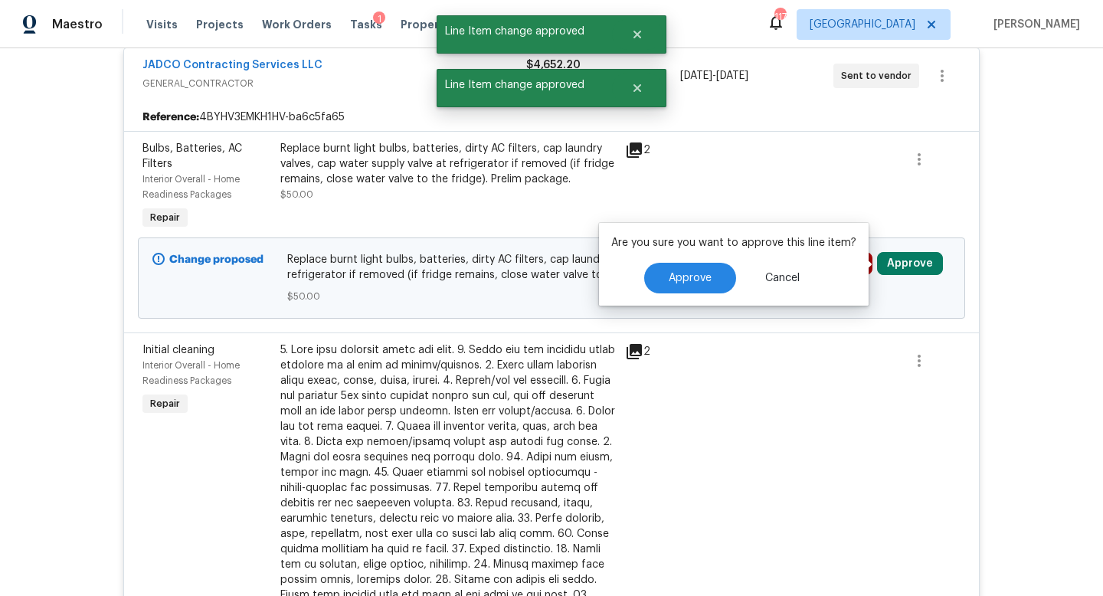
click at [669, 293] on div "Are you sure you want to approve this line item? Approve Cancel" at bounding box center [734, 264] width 270 height 83
click at [685, 276] on span "Approve" at bounding box center [690, 278] width 43 height 11
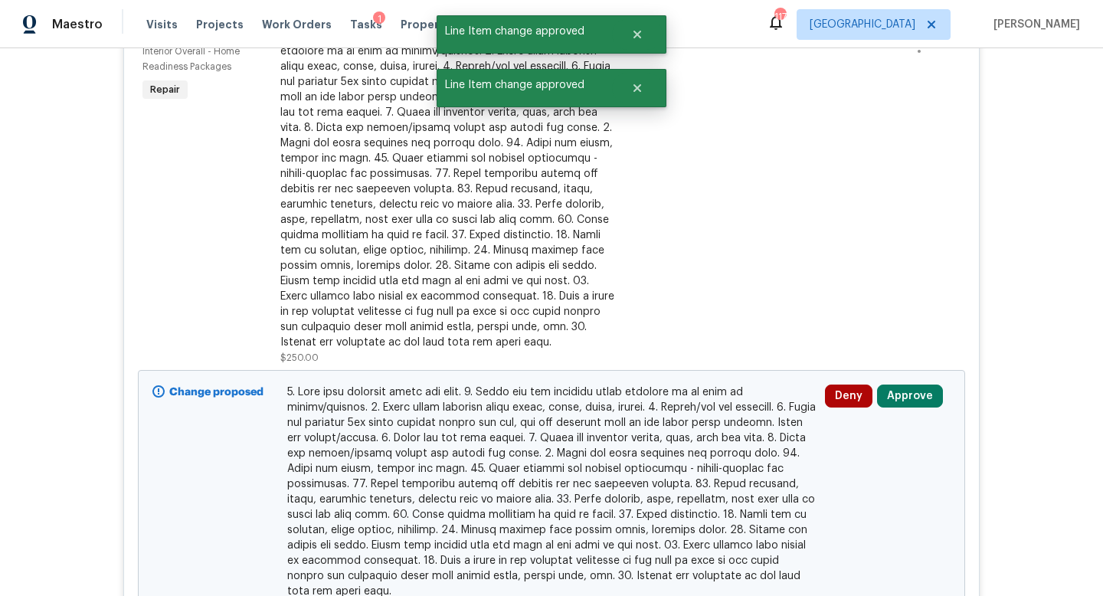
scroll to position [427, 0]
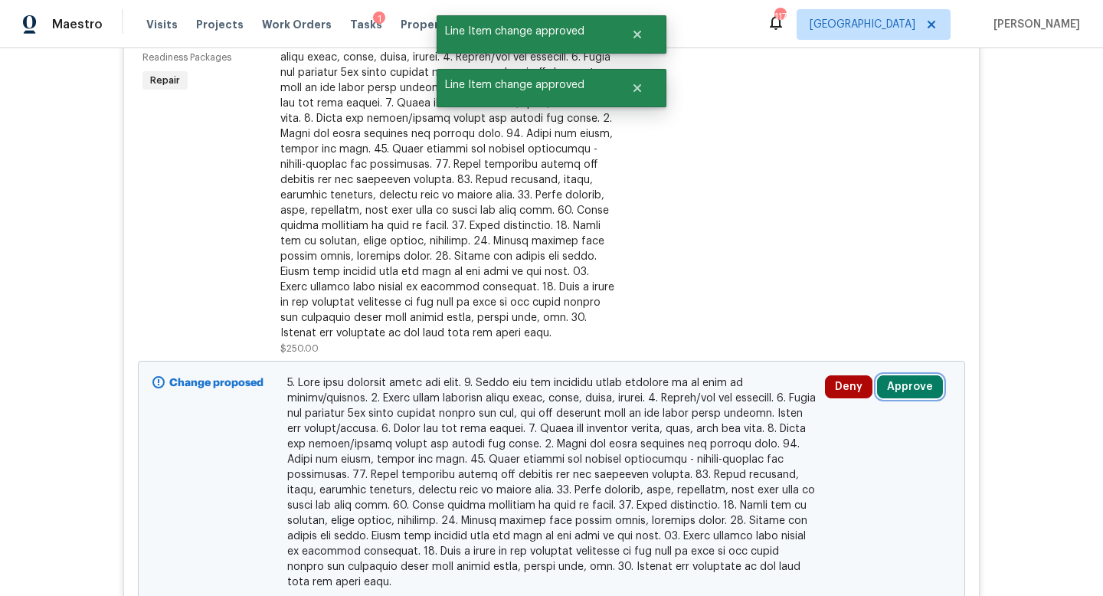
click at [904, 385] on button "Approve" at bounding box center [910, 386] width 66 height 23
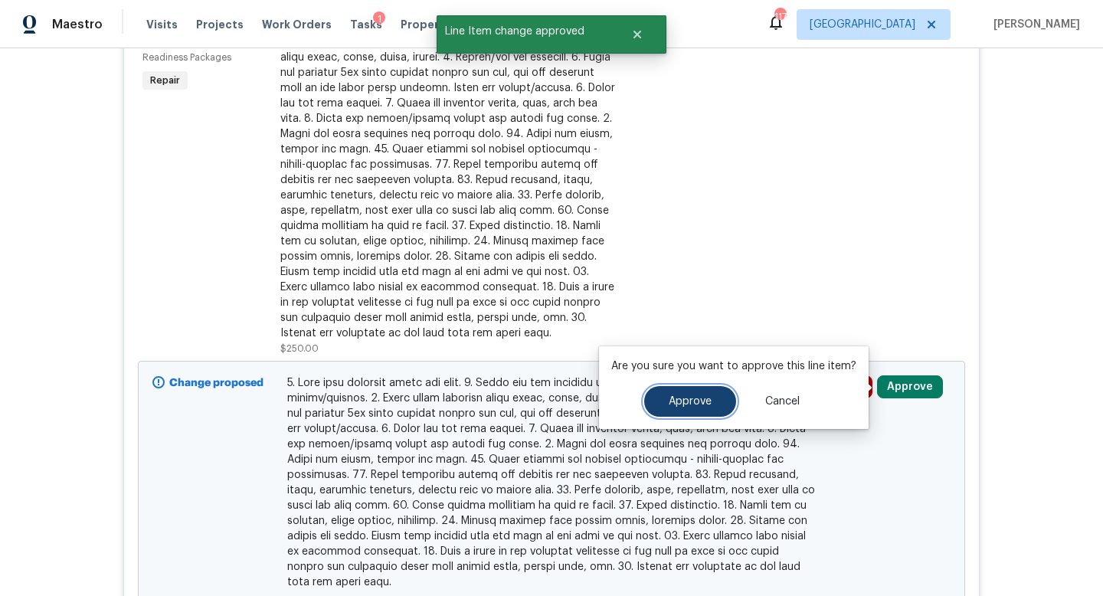
click at [700, 391] on button "Approve" at bounding box center [690, 401] width 92 height 31
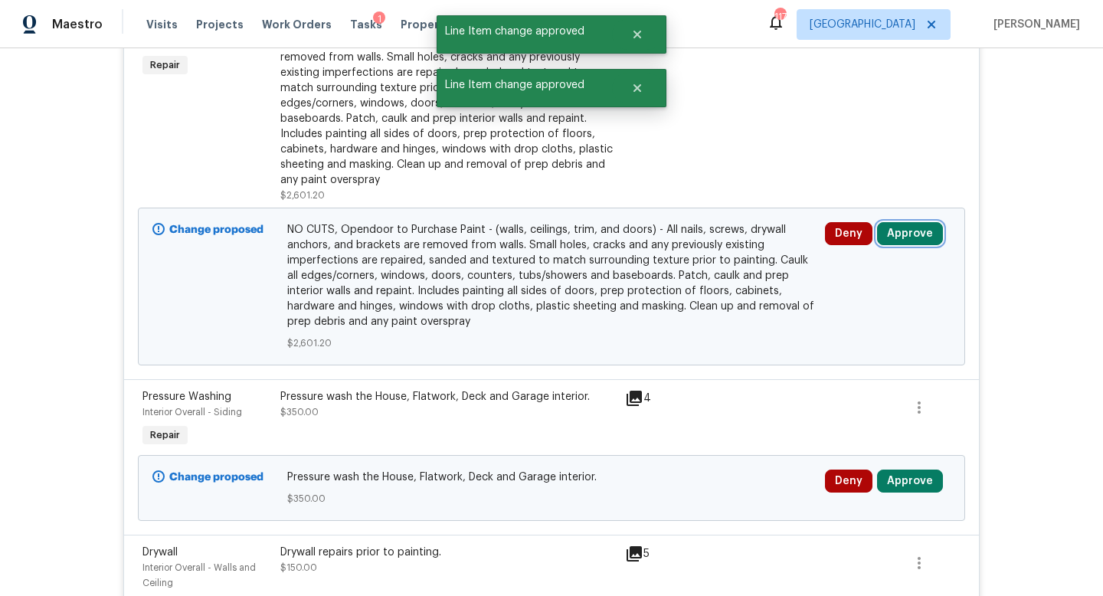
click at [900, 227] on button "Approve" at bounding box center [910, 233] width 66 height 23
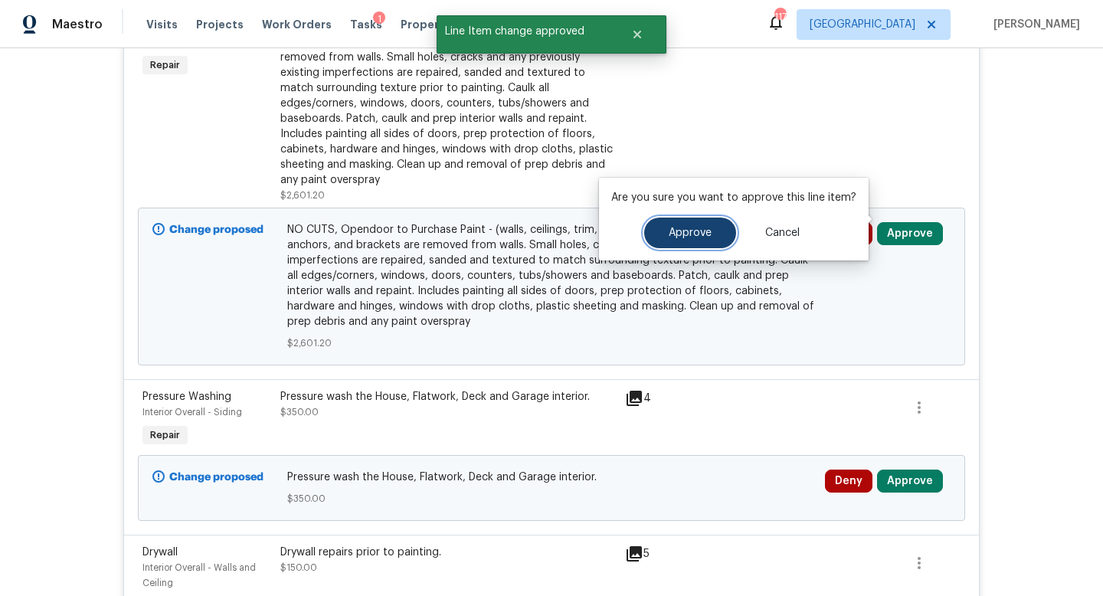
click at [701, 230] on span "Approve" at bounding box center [690, 232] width 43 height 11
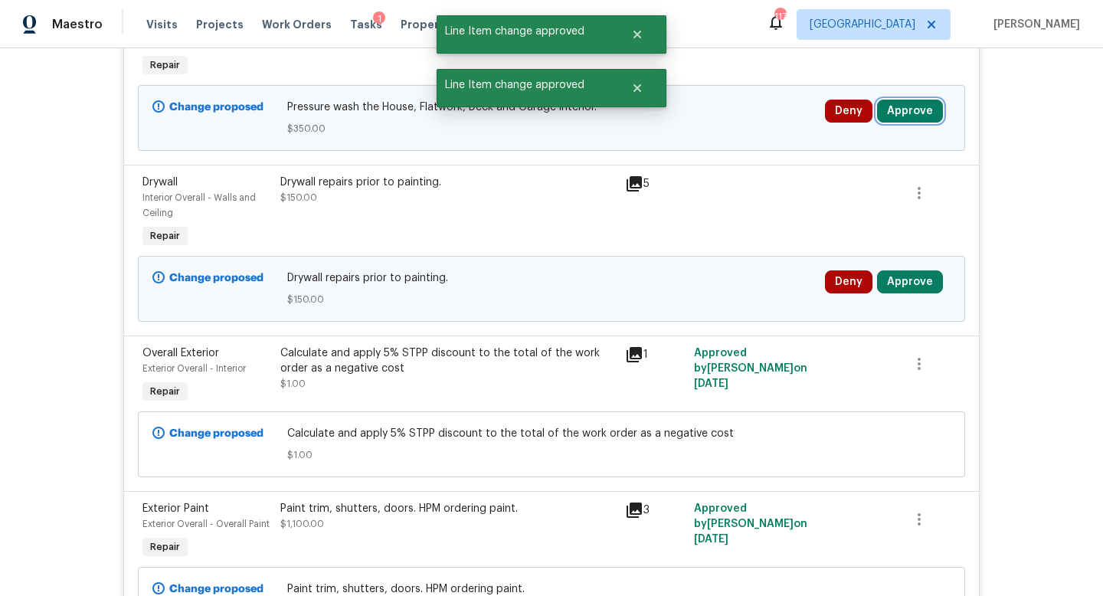
click at [903, 121] on button "Approve" at bounding box center [910, 111] width 66 height 23
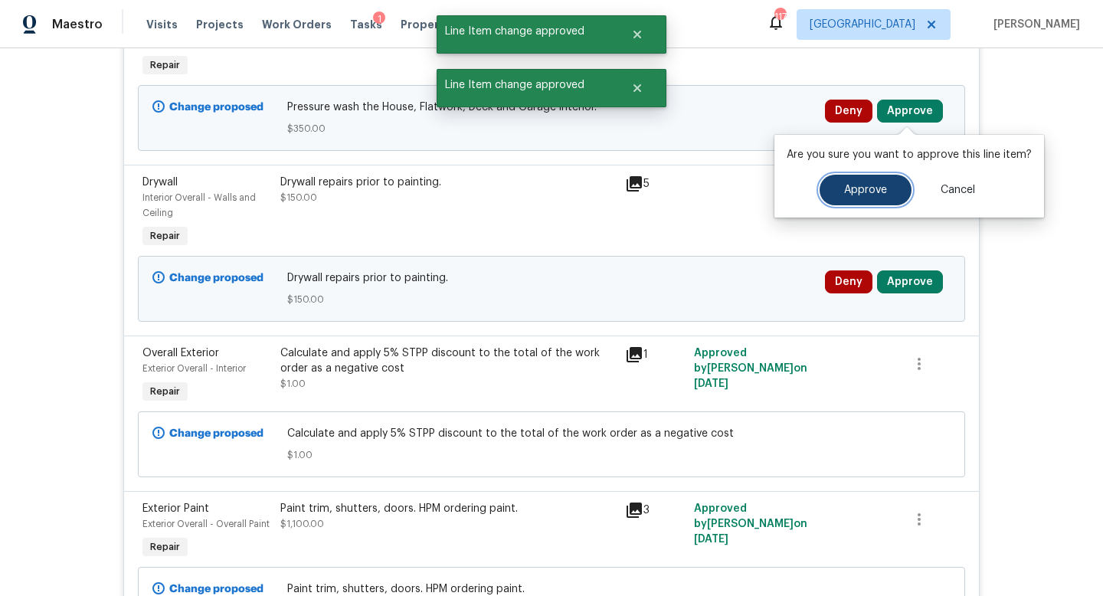
click at [861, 188] on span "Approve" at bounding box center [865, 190] width 43 height 11
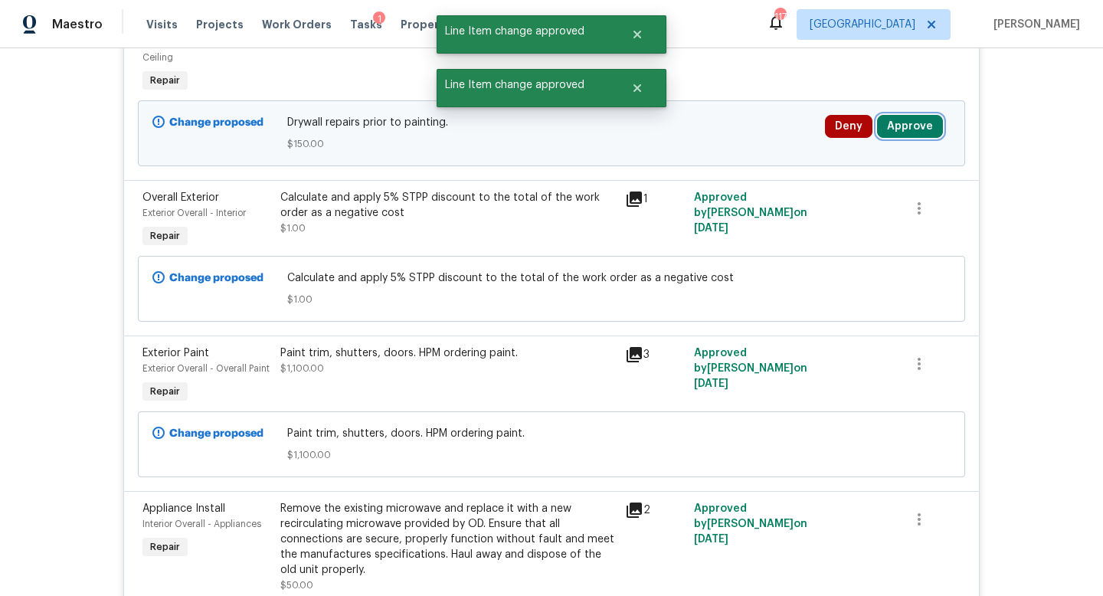
click at [899, 126] on button "Approve" at bounding box center [910, 126] width 66 height 23
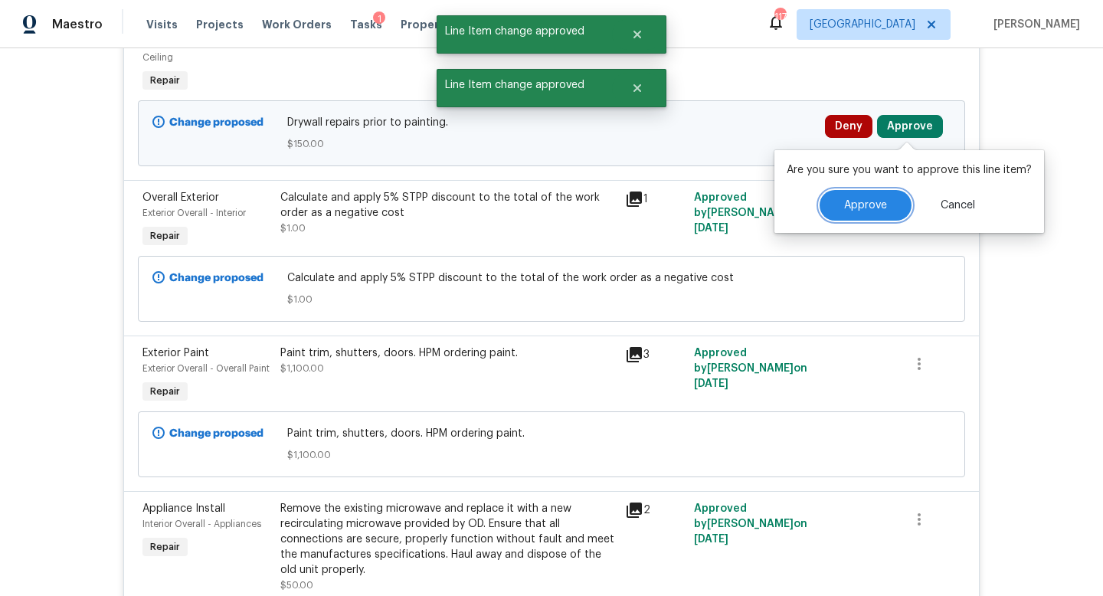
click at [845, 204] on span "Approve" at bounding box center [865, 205] width 43 height 11
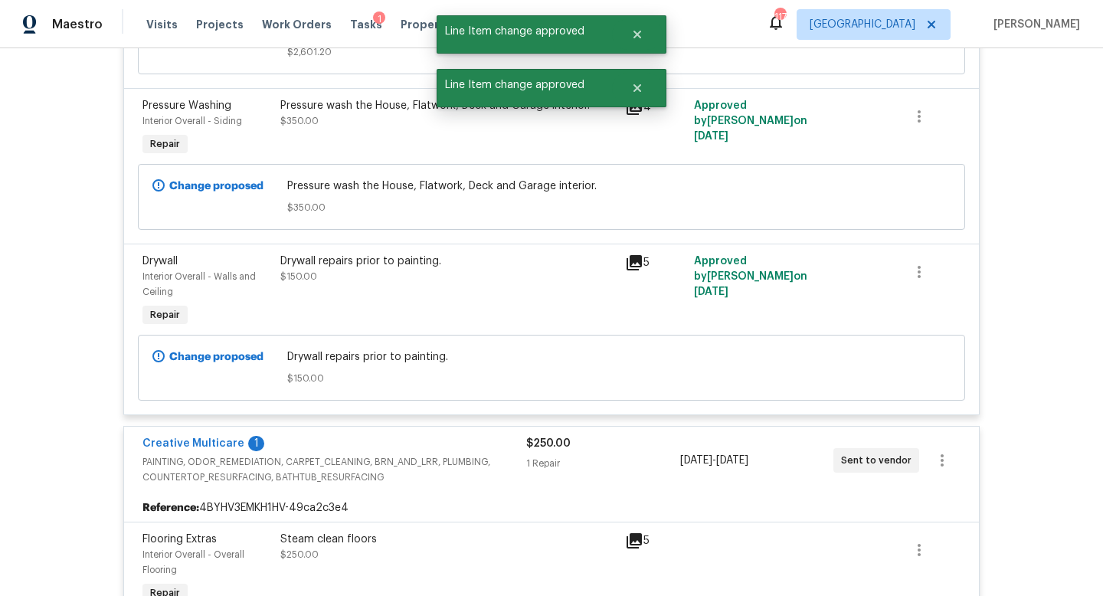
scroll to position [2868, 0]
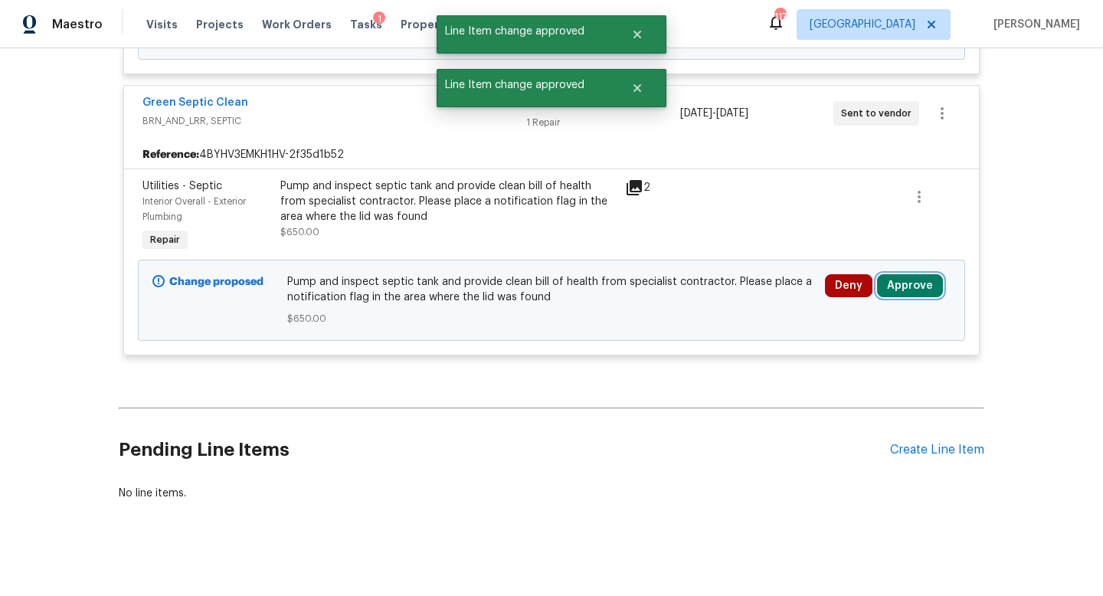
click at [898, 280] on button "Approve" at bounding box center [910, 285] width 66 height 23
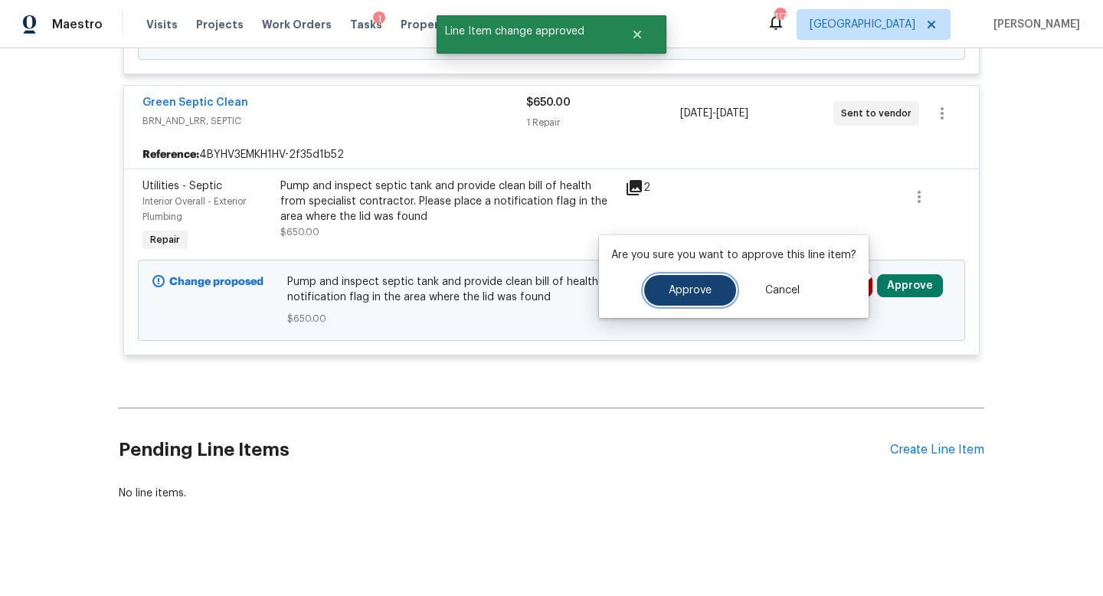
click at [710, 300] on button "Approve" at bounding box center [690, 290] width 92 height 31
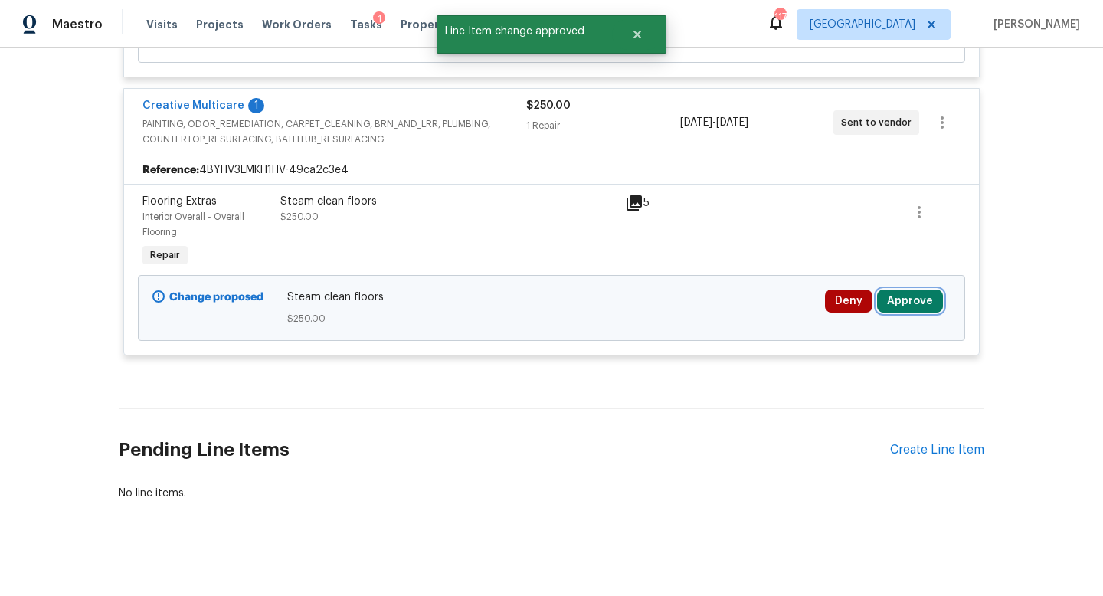
click at [898, 291] on button "Approve" at bounding box center [910, 301] width 66 height 23
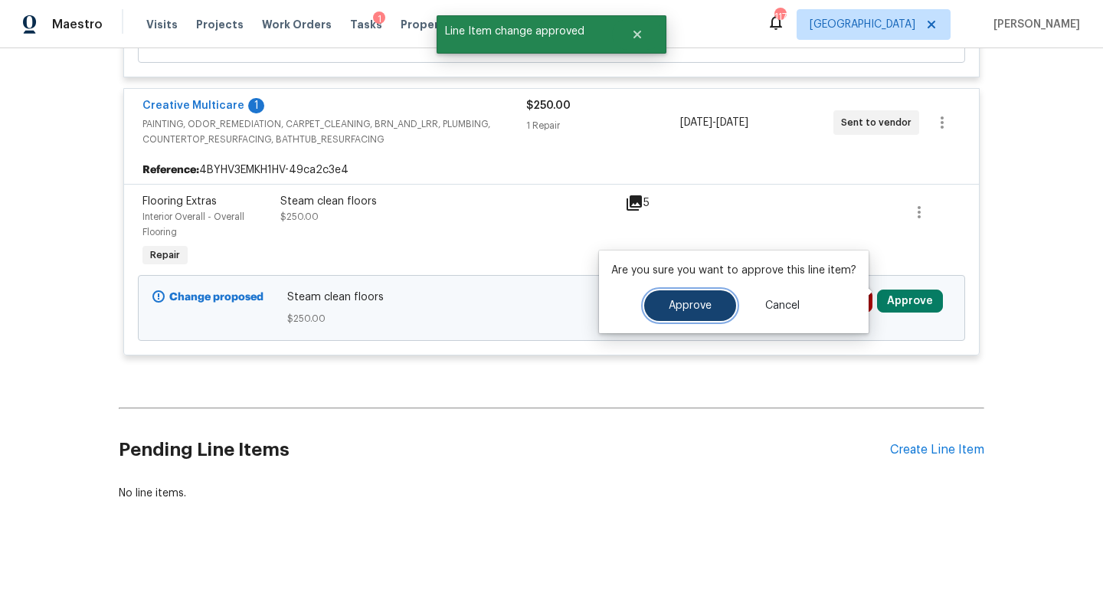
click at [708, 311] on button "Approve" at bounding box center [690, 305] width 92 height 31
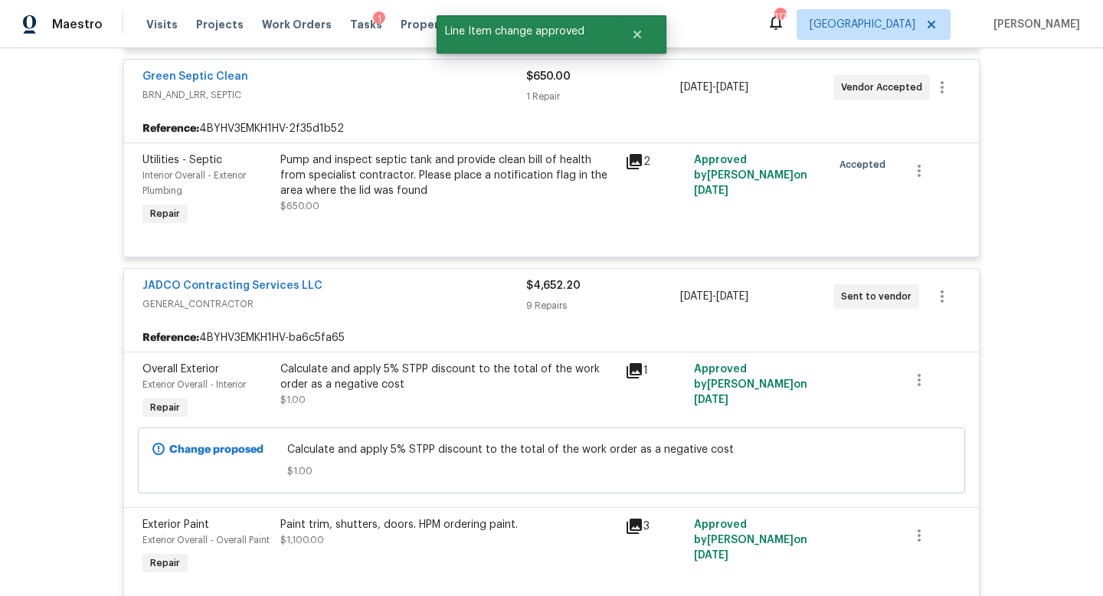
scroll to position [0, 0]
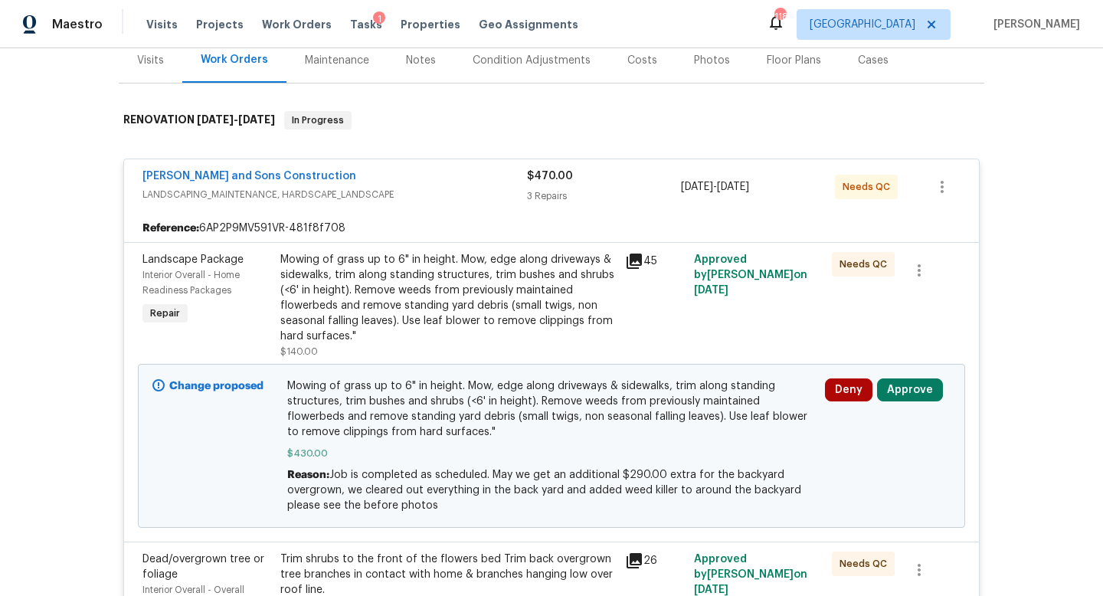
scroll to position [205, 0]
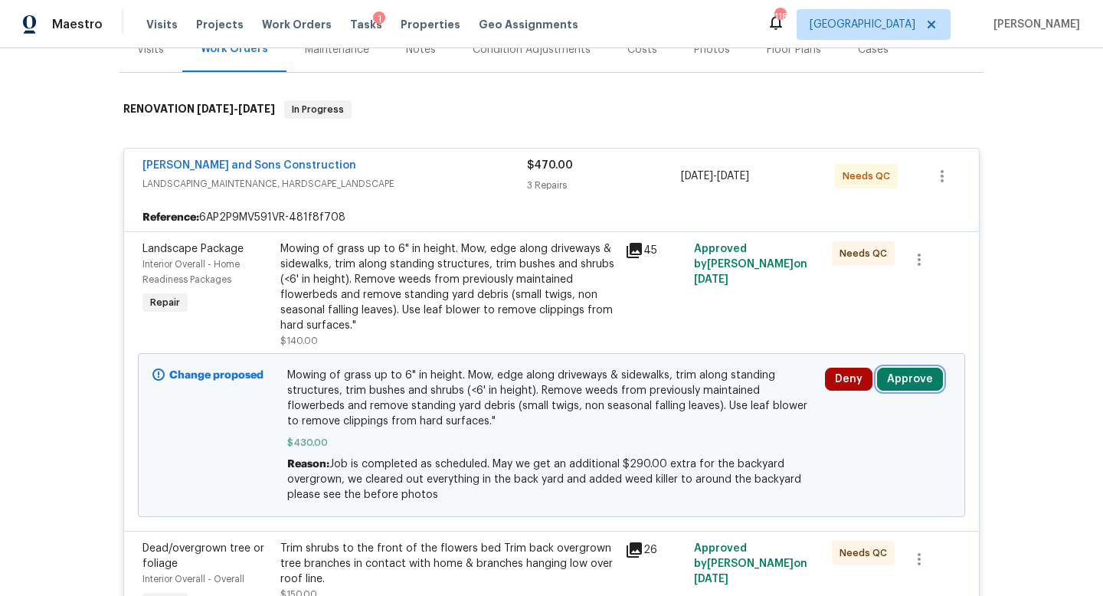
click at [913, 379] on button "Approve" at bounding box center [910, 379] width 66 height 23
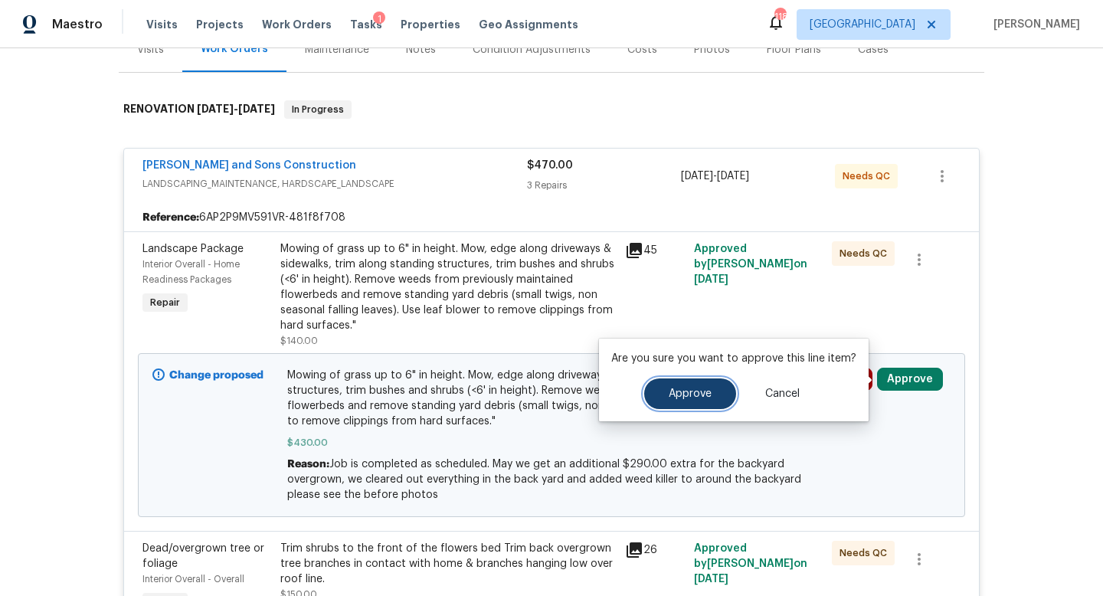
click at [704, 394] on span "Approve" at bounding box center [690, 393] width 43 height 11
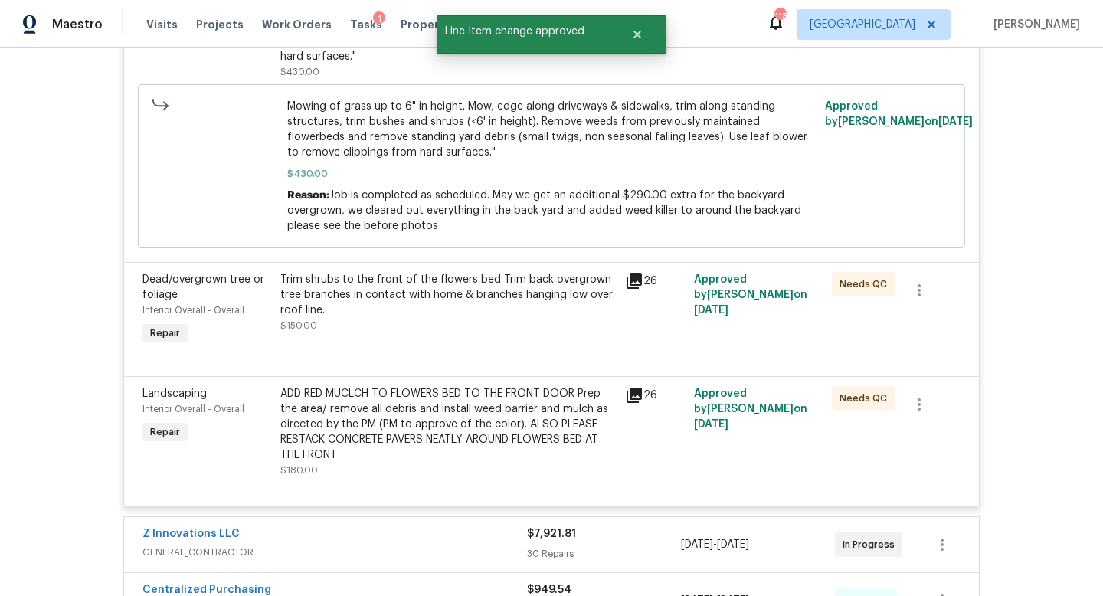
scroll to position [852, 0]
